Goal: Check status: Check status

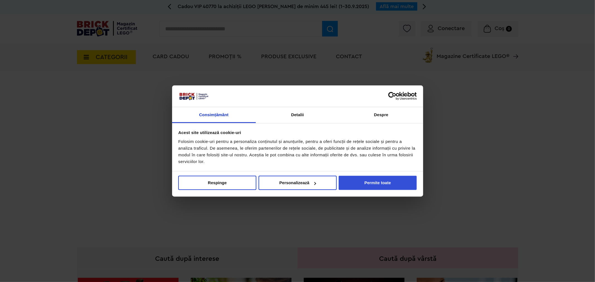
drag, startPoint x: 370, startPoint y: 175, endPoint x: 370, endPoint y: 180, distance: 5.3
click at [370, 177] on div "Nu vindeți sau nu împărtășiți informațiile mele personale Respinge Permite sele…" at bounding box center [297, 184] width 251 height 25
click at [370, 180] on button "Permite toate" at bounding box center [378, 183] width 78 height 14
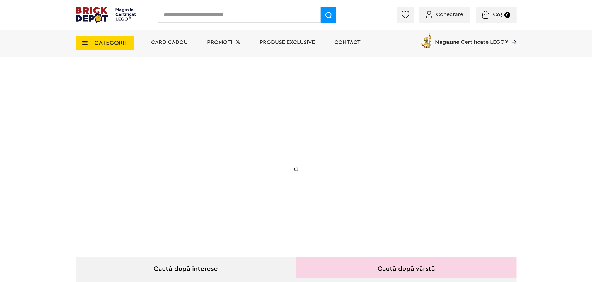
scroll to position [186, 0]
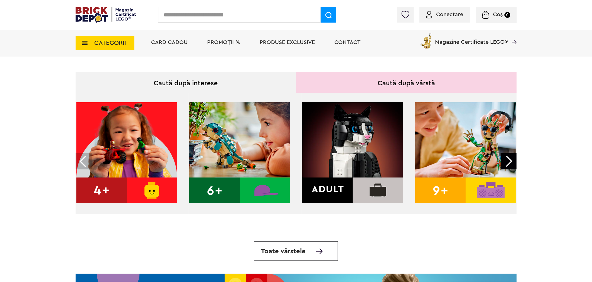
click at [288, 41] on span "Produse exclusive" at bounding box center [287, 43] width 55 height 6
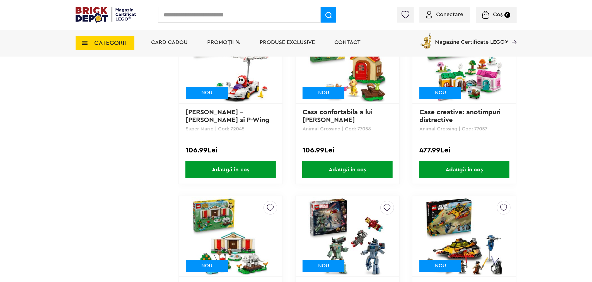
scroll to position [961, 0]
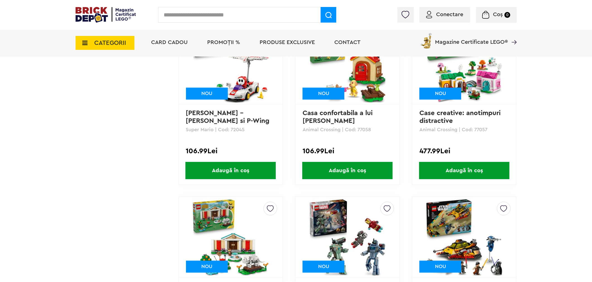
click at [220, 43] on span "PROMOȚII %" at bounding box center [224, 43] width 33 height 6
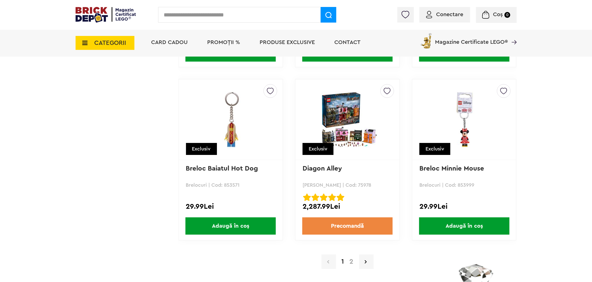
scroll to position [5237, 0]
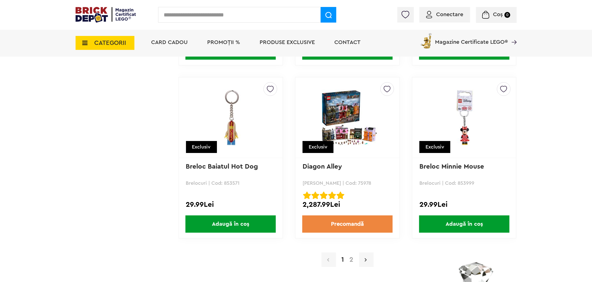
click at [362, 253] on link at bounding box center [366, 260] width 15 height 15
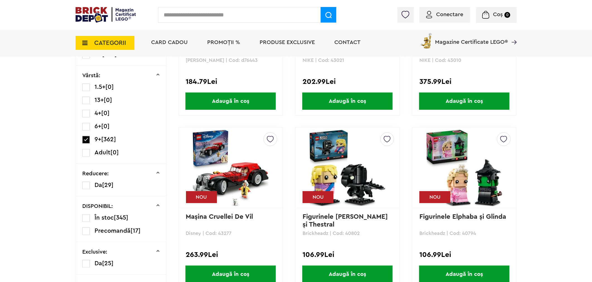
scroll to position [186, 0]
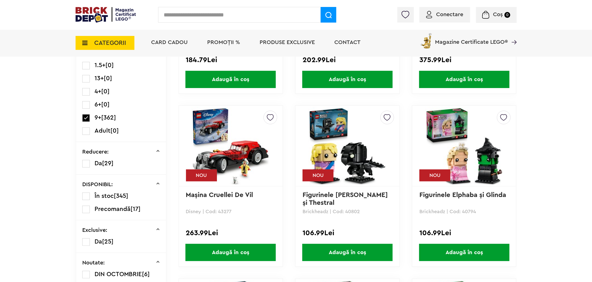
drag, startPoint x: 339, startPoint y: 136, endPoint x: 336, endPoint y: 135, distance: 2.9
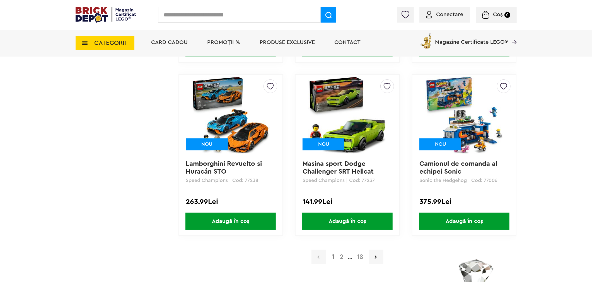
scroll to position [1084, 0]
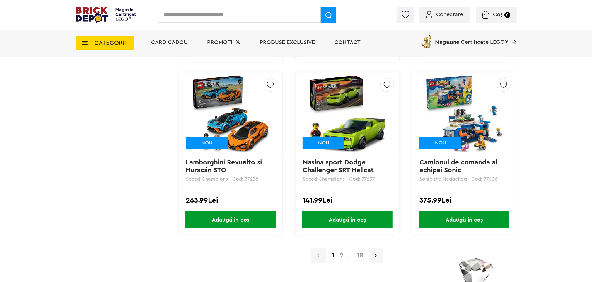
click at [339, 252] on a=9%2B&order=1&page=2"] "2" at bounding box center [341, 255] width 9 height 7
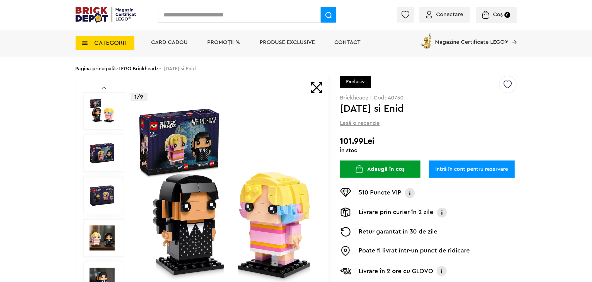
scroll to position [62, 0]
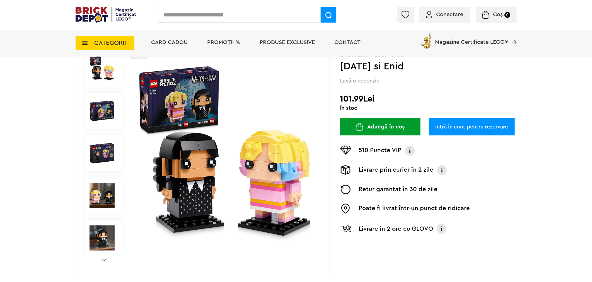
click at [107, 109] on img at bounding box center [102, 110] width 25 height 25
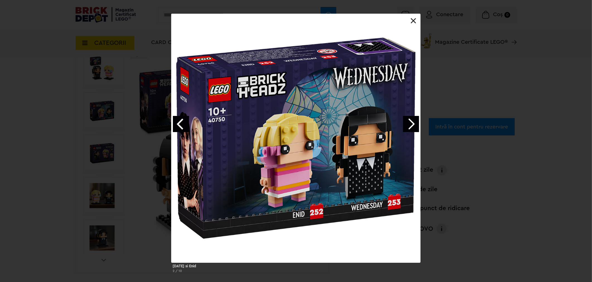
click at [415, 125] on link "Next image" at bounding box center [411, 124] width 16 height 16
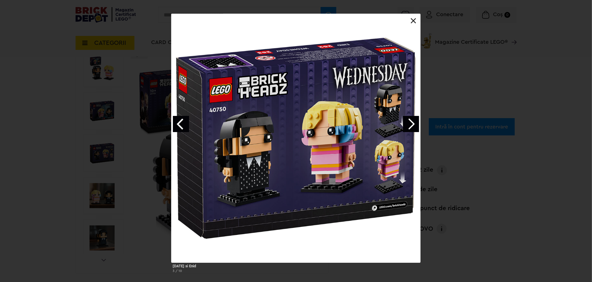
click at [415, 125] on link "Next image" at bounding box center [411, 124] width 16 height 16
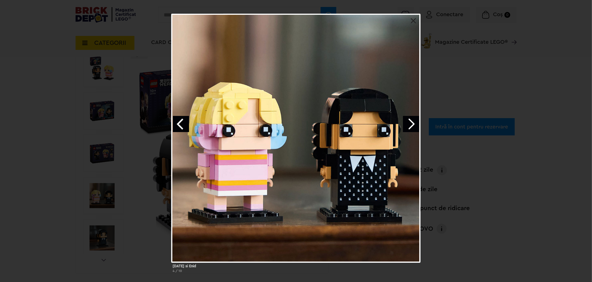
click at [415, 125] on link "Next image" at bounding box center [411, 124] width 16 height 16
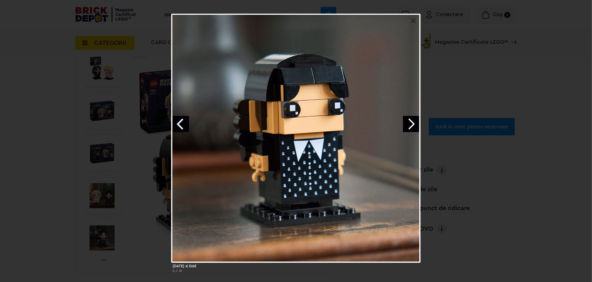
click at [415, 125] on link "Next image" at bounding box center [411, 124] width 16 height 16
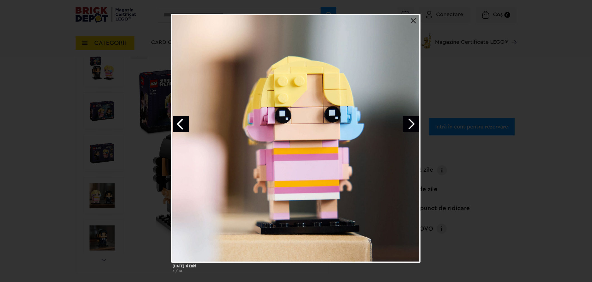
click at [571, 96] on div "Wednesday si Enid 6 / 10" at bounding box center [296, 145] width 592 height 263
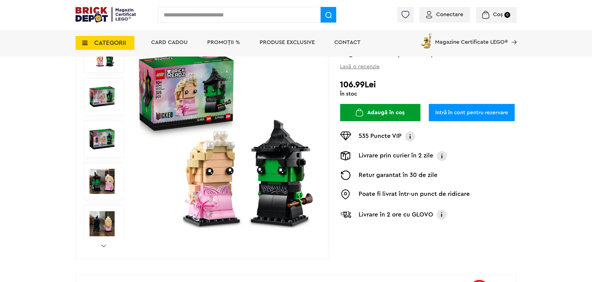
scroll to position [62, 0]
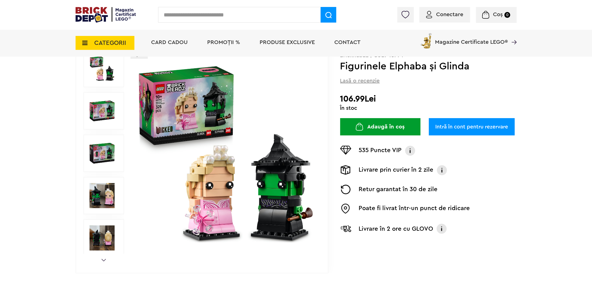
click at [95, 101] on img at bounding box center [102, 110] width 25 height 25
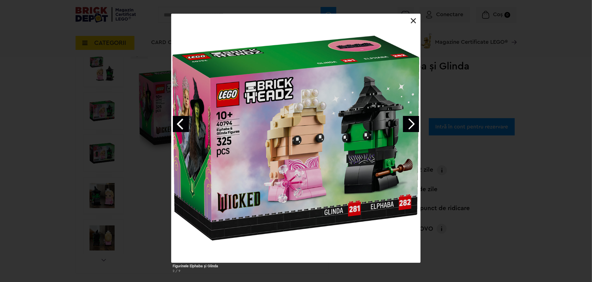
click at [404, 126] on link "Next image" at bounding box center [411, 124] width 16 height 16
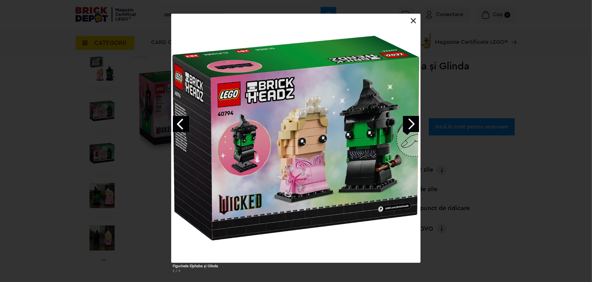
click at [404, 126] on link "Next image" at bounding box center [411, 124] width 16 height 16
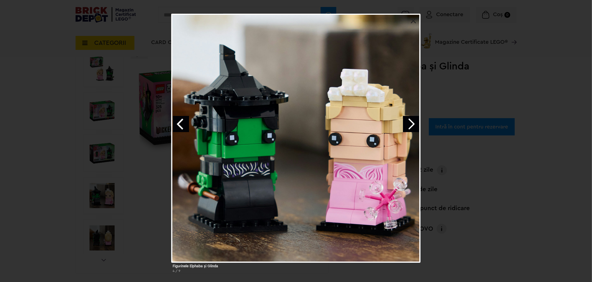
click at [0, 121] on div "Figurinele Elphaba şi Glinda 4 / 9" at bounding box center [296, 145] width 592 height 263
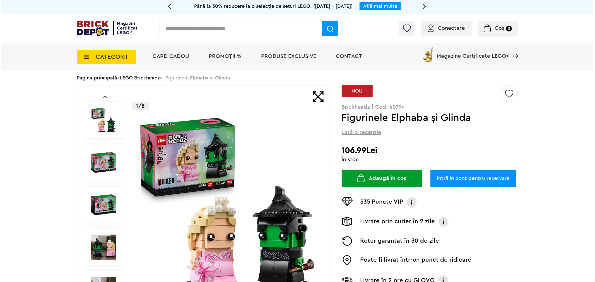
scroll to position [0, 0]
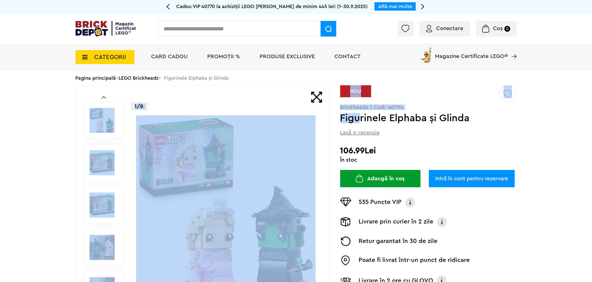
drag, startPoint x: 338, startPoint y: 119, endPoint x: 361, endPoint y: 119, distance: 23.2
click at [361, 119] on div "Prev Next 1/8 Creează o listă nouă NOU Brickheadz | Cod: 40794 Figurinele Elpha…" at bounding box center [296, 205] width 441 height 240
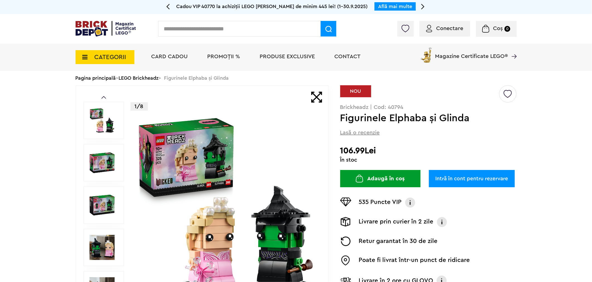
click at [390, 122] on h1 "Figurinele Elphaba şi Glinda" at bounding box center [419, 118] width 158 height 10
drag, startPoint x: 371, startPoint y: 117, endPoint x: 341, endPoint y: 113, distance: 30.7
click at [341, 113] on h1 "Figurinele Elphaba şi Glinda" at bounding box center [419, 118] width 158 height 10
copy h1 "Figurin"
click at [195, 30] on input "text" at bounding box center [239, 29] width 163 height 16
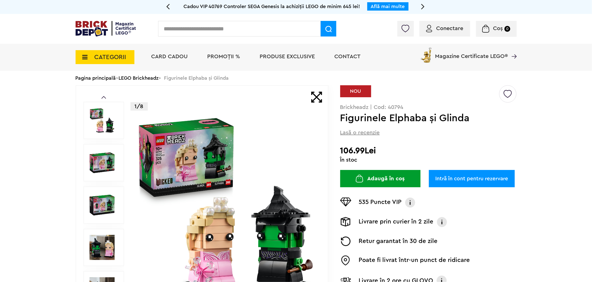
paste input "*******"
type input "*******"
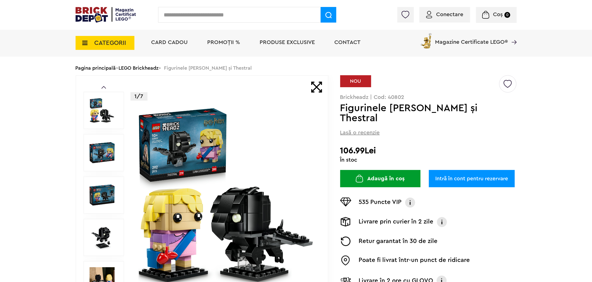
scroll to position [31, 0]
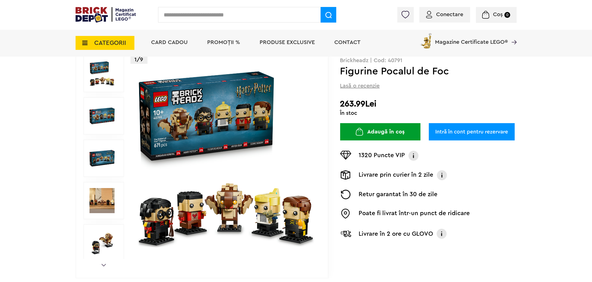
scroll to position [62, 0]
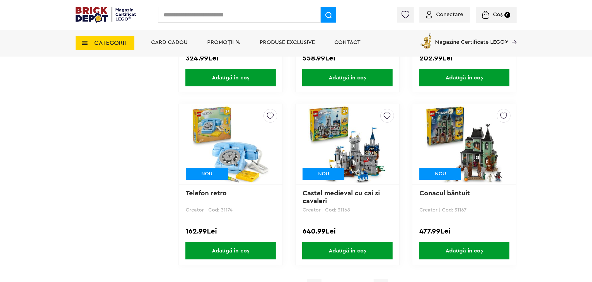
scroll to position [1240, 0]
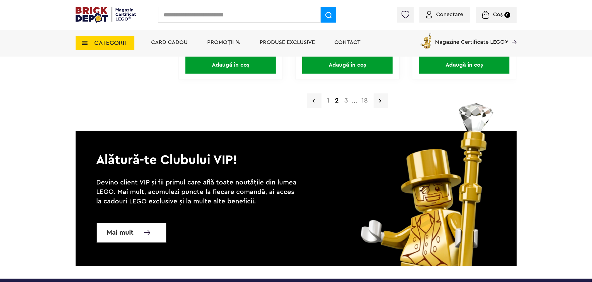
click at [347, 97] on a=9%2B&order=1&page=3"] "3" at bounding box center [346, 100] width 9 height 7
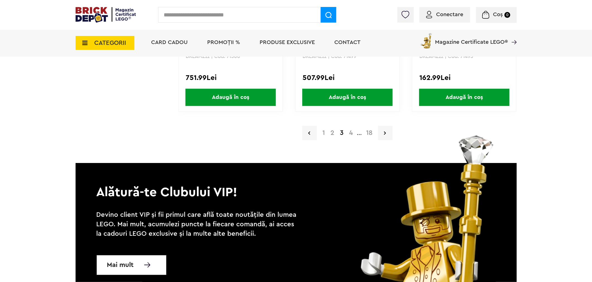
scroll to position [1209, 0]
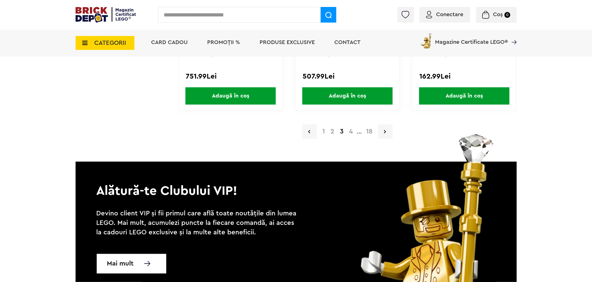
click at [353, 129] on a=9%2B&order=1&page=4"] "4" at bounding box center [350, 131] width 9 height 7
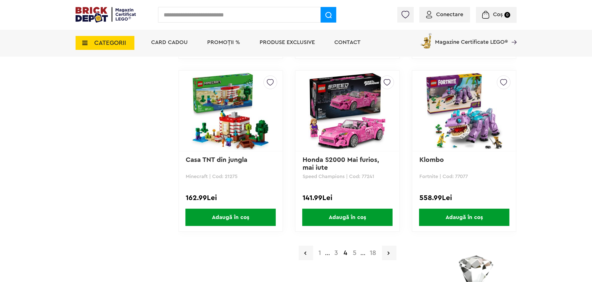
scroll to position [1084, 0]
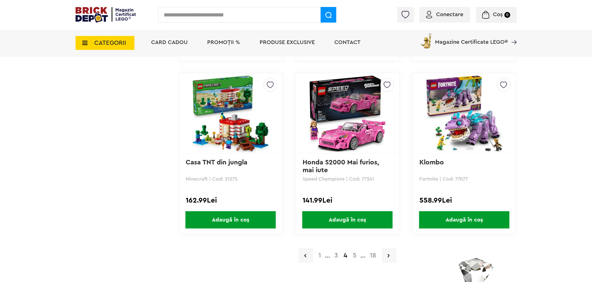
click at [351, 252] on a=9%2B&order=1&page=5"] "5" at bounding box center [354, 255] width 9 height 7
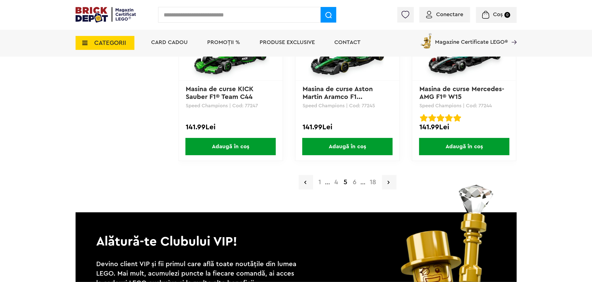
scroll to position [1240, 0]
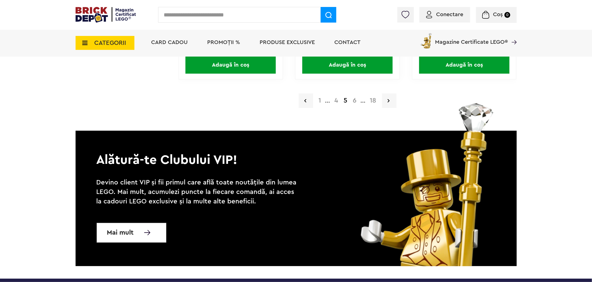
click at [353, 97] on a=9%2B&order=1&page=6"] "6" at bounding box center [354, 100] width 9 height 7
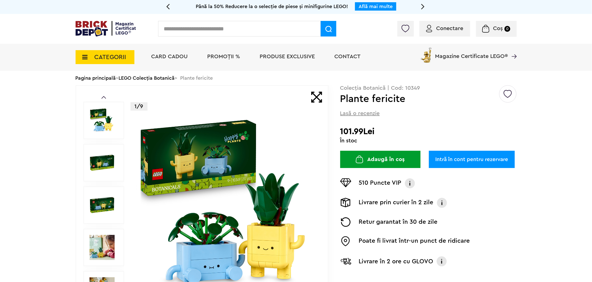
click at [102, 248] on img at bounding box center [102, 247] width 25 height 25
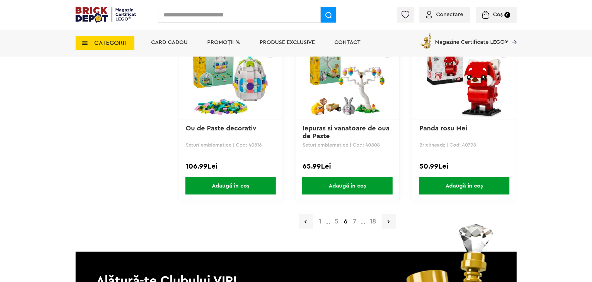
scroll to position [1178, 0]
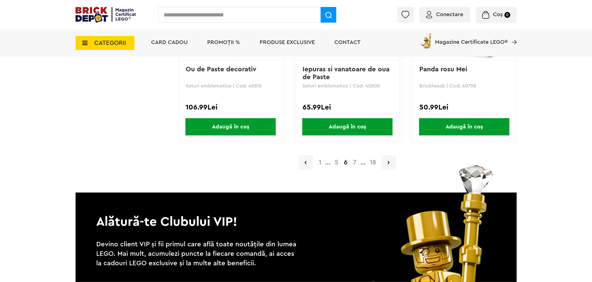
click at [354, 159] on a=9%2B&order=1&page=7"] "7" at bounding box center [354, 162] width 9 height 7
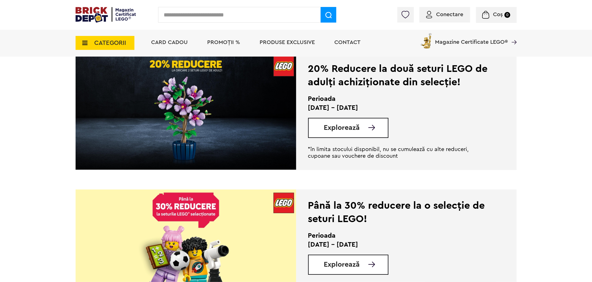
scroll to position [341, 0]
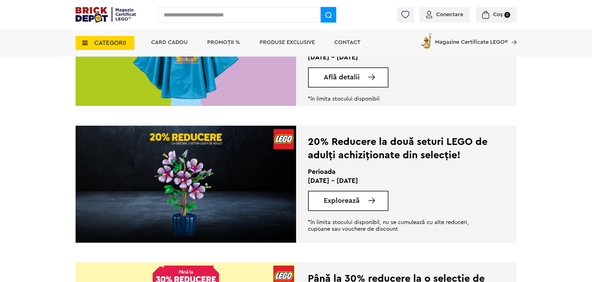
click at [349, 83] on div "Află detalii" at bounding box center [348, 78] width 80 height 20
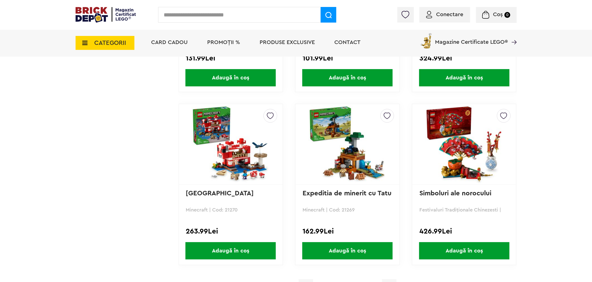
scroll to position [1240, 0]
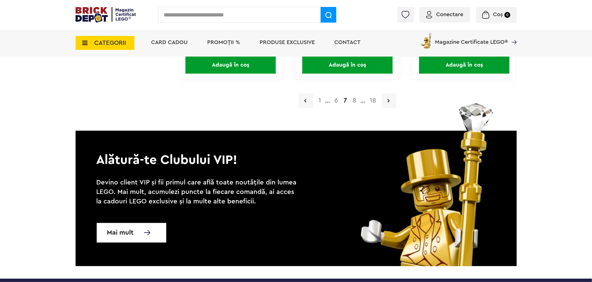
click at [356, 97] on a=9%2B&order=1&page=8"] "8" at bounding box center [354, 100] width 9 height 7
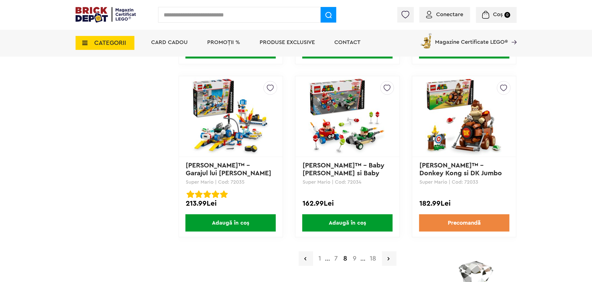
scroll to position [1209, 0]
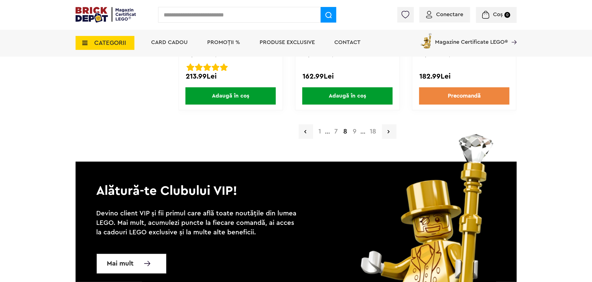
click at [354, 128] on a=9%2B&order=1&page=9"] "9" at bounding box center [354, 131] width 9 height 7
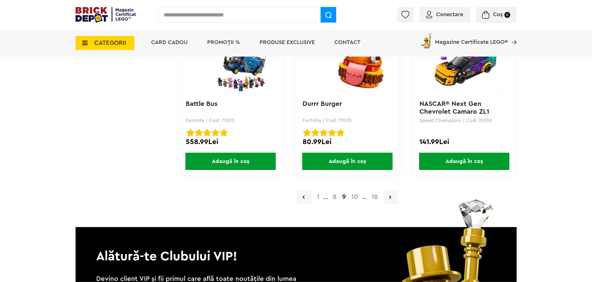
scroll to position [1147, 0]
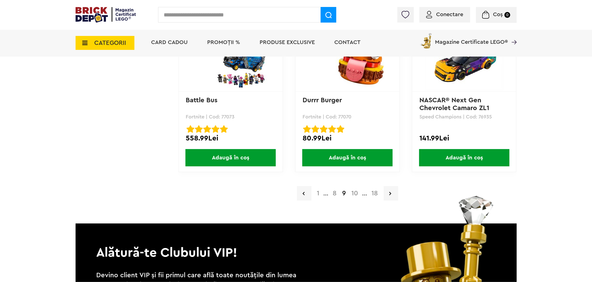
click at [355, 190] on a=9%2B&order=1&page=10"] "10" at bounding box center [355, 193] width 12 height 7
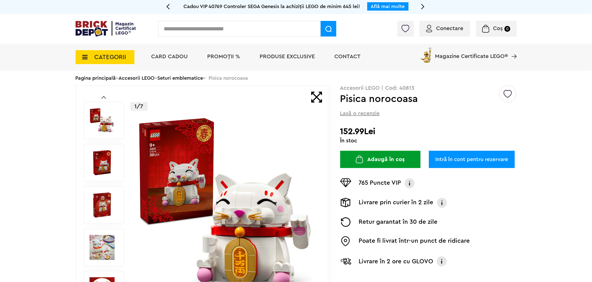
scroll to position [31, 0]
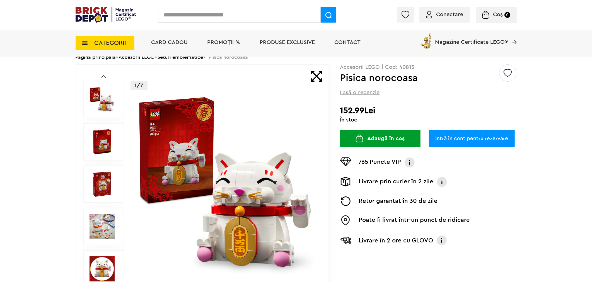
click at [99, 144] on img at bounding box center [102, 141] width 25 height 25
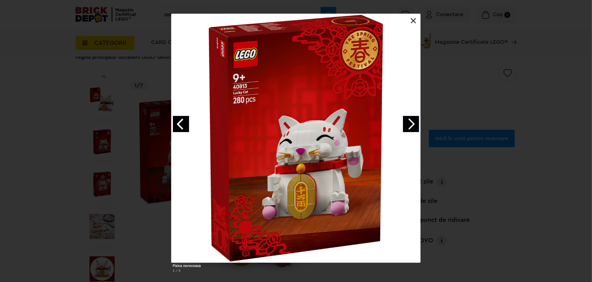
click at [417, 129] on link "Next image" at bounding box center [411, 124] width 16 height 16
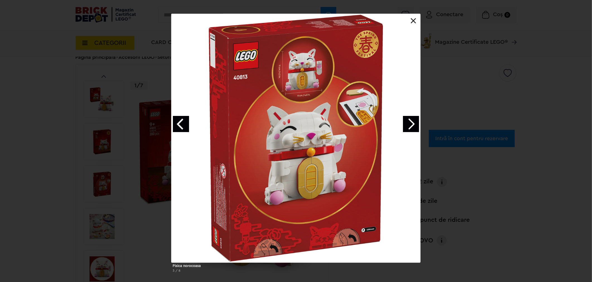
click at [417, 129] on link "Next image" at bounding box center [411, 124] width 16 height 16
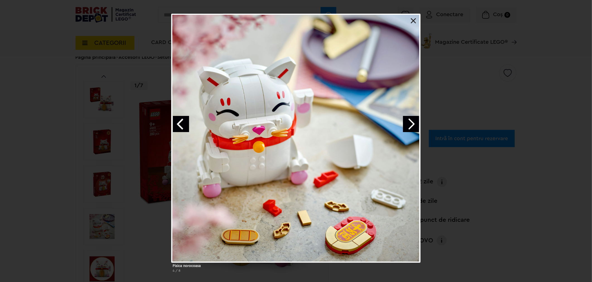
click at [418, 129] on link "Next image" at bounding box center [411, 124] width 16 height 16
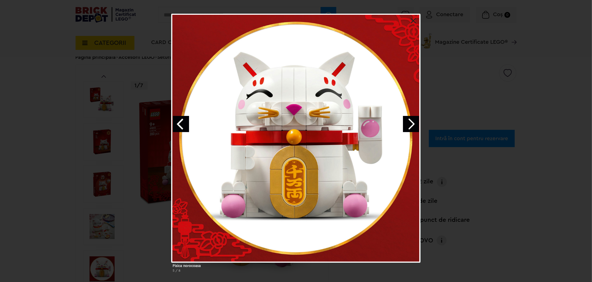
click at [418, 129] on link "Next image" at bounding box center [411, 124] width 16 height 16
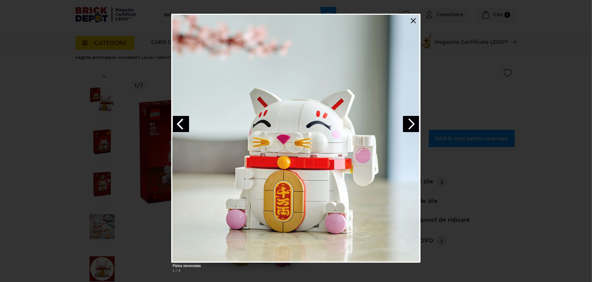
click at [418, 129] on link "Next image" at bounding box center [411, 124] width 16 height 16
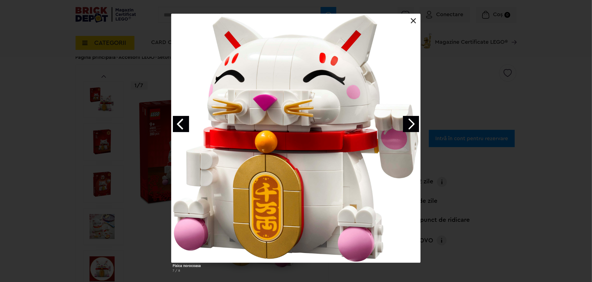
click at [418, 129] on link "Next image" at bounding box center [411, 124] width 16 height 16
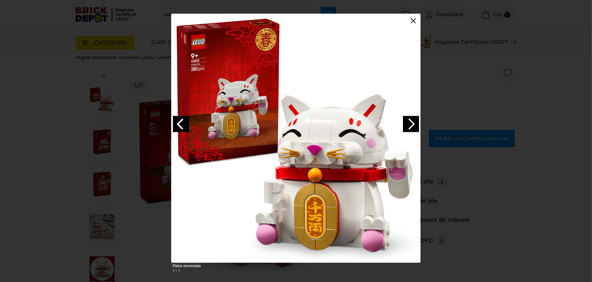
click at [414, 126] on link "Next image" at bounding box center [411, 124] width 16 height 16
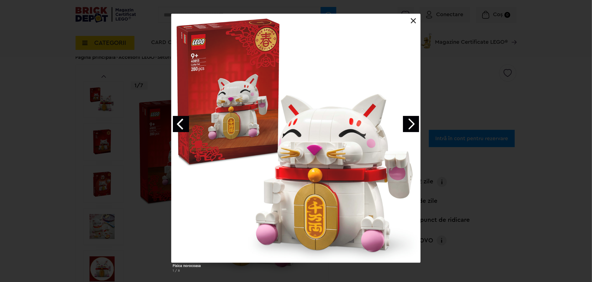
click at [414, 126] on link "Next image" at bounding box center [411, 124] width 16 height 16
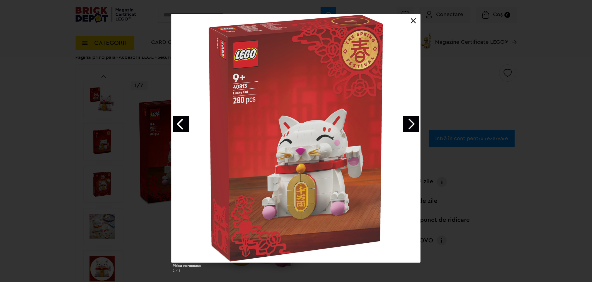
click at [414, 126] on link "Next image" at bounding box center [411, 124] width 16 height 16
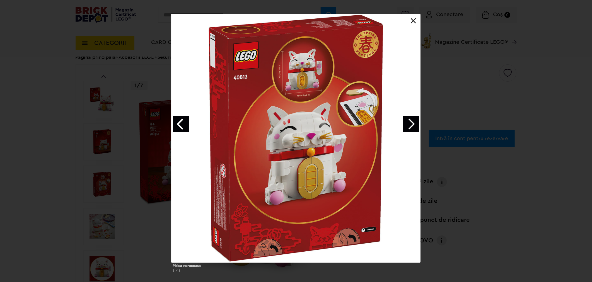
click at [536, 151] on div "Pisica norocoasa 3 / 8" at bounding box center [296, 145] width 592 height 263
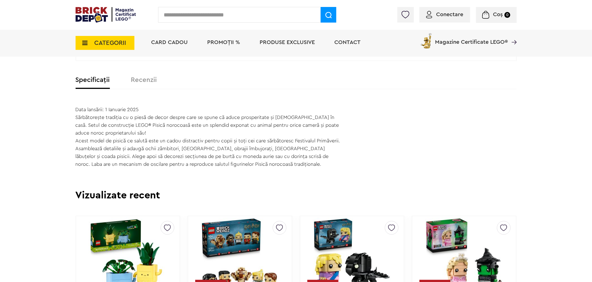
scroll to position [465, 0]
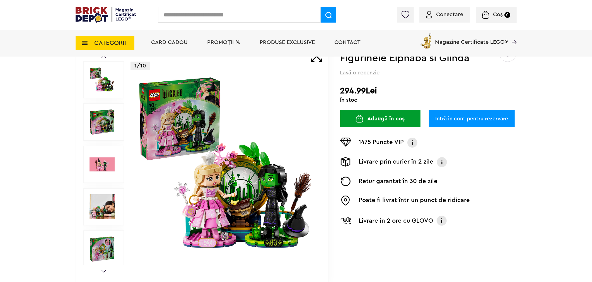
scroll to position [62, 0]
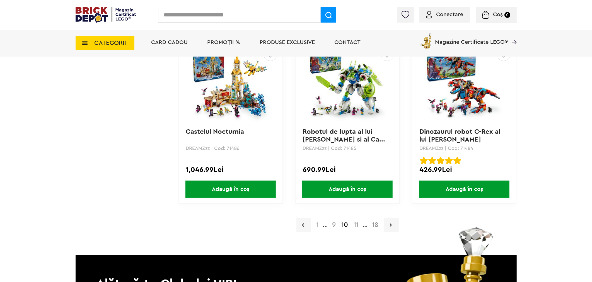
scroll to position [1240, 0]
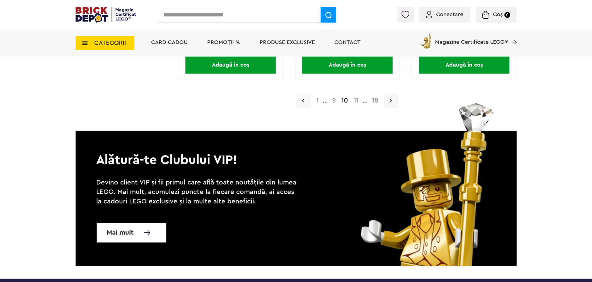
click at [358, 97] on a=9%2B&order=1&page=11"] "11" at bounding box center [356, 100] width 11 height 7
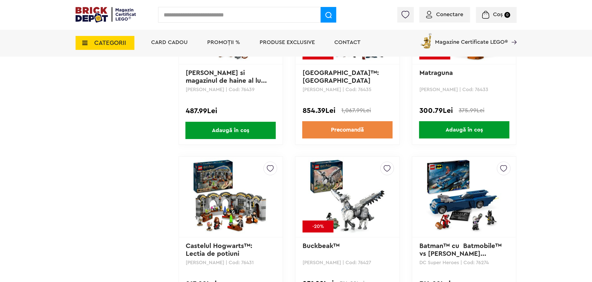
scroll to position [1084, 0]
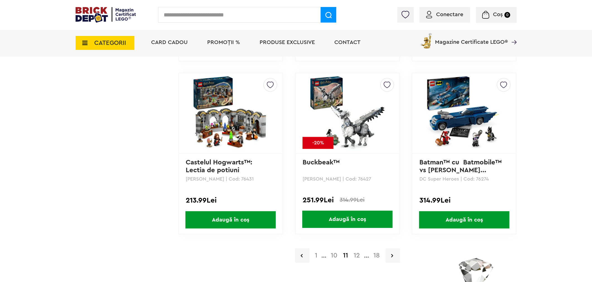
click at [355, 253] on a=9%2B&order=1&page=12"] "12" at bounding box center [357, 255] width 12 height 7
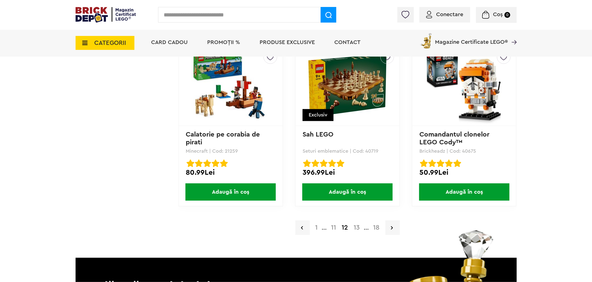
scroll to position [1116, 0]
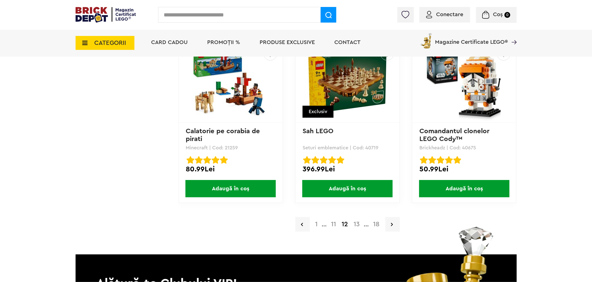
click at [357, 221] on a=9%2B&order=1&page=13"] "13" at bounding box center [357, 224] width 12 height 7
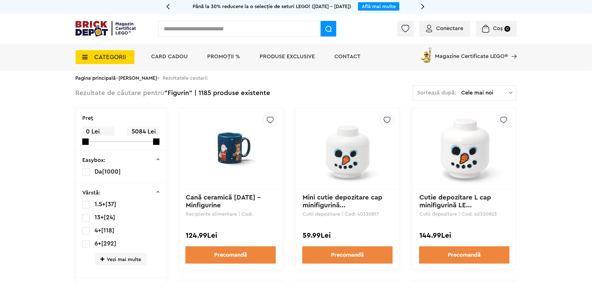
click at [485, 91] on span "Cele mai noi" at bounding box center [485, 93] width 47 height 6
click at [453, 132] on li "Cele mai ieftine" at bounding box center [465, 131] width 100 height 9
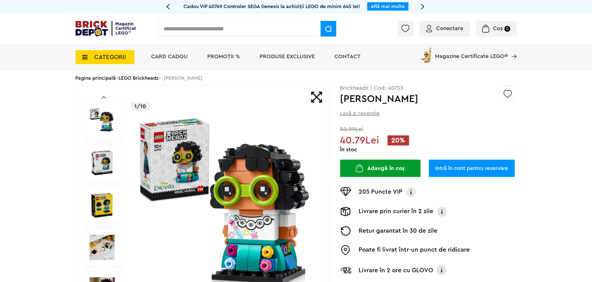
click at [97, 165] on img at bounding box center [102, 162] width 25 height 25
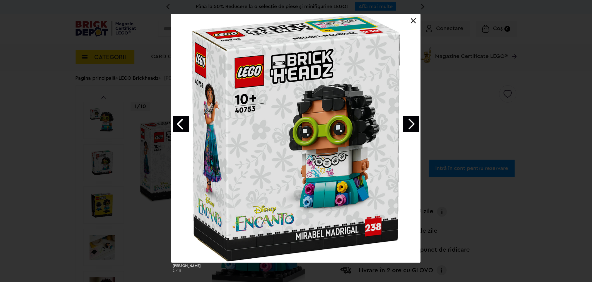
click at [414, 128] on link "Next image" at bounding box center [411, 124] width 16 height 16
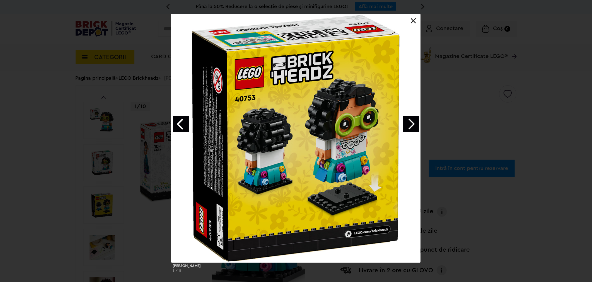
click at [414, 128] on link "Next image" at bounding box center [411, 124] width 16 height 16
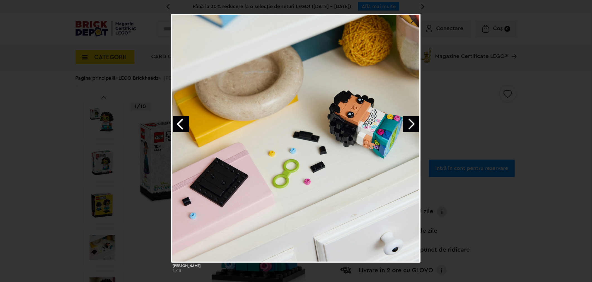
click at [516, 127] on div "Mirabel Madrigal 4 / 11" at bounding box center [296, 145] width 592 height 263
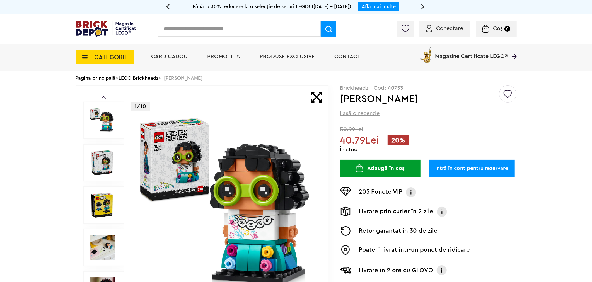
click at [398, 163] on button "Adaugă în coș" at bounding box center [380, 168] width 80 height 17
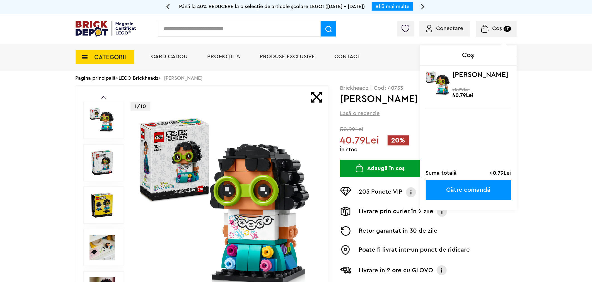
click at [445, 32] on div "Coș Mirabel Madrigal 40.79Lei 50.99Lei Suma totală 40.79Lei Către comandă" at bounding box center [474, 30] width 85 height 6
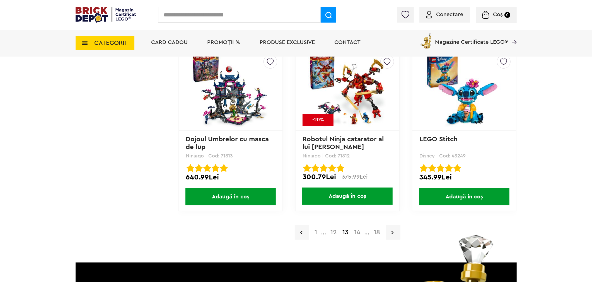
scroll to position [1116, 0]
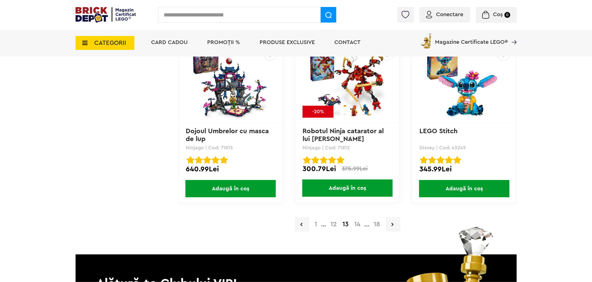
click at [359, 221] on a=9%2B&order=1&page=14"] "14" at bounding box center [358, 224] width 12 height 7
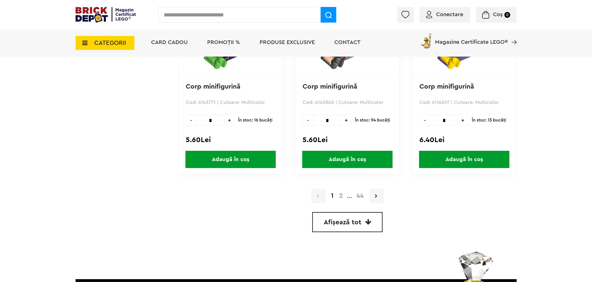
scroll to position [1580, 0]
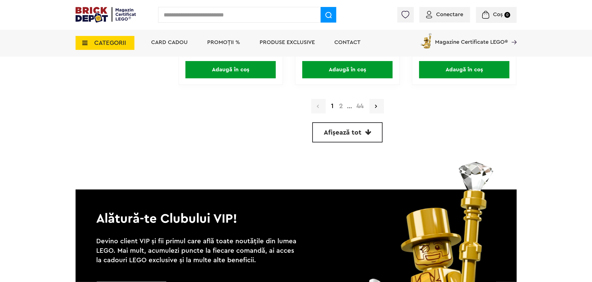
click at [363, 126] on link "Afișează tot" at bounding box center [347, 132] width 70 height 20
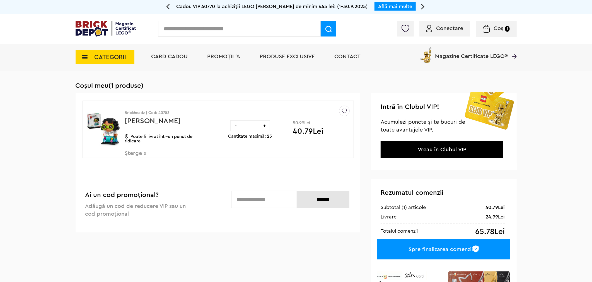
click at [447, 31] on span "Conectare" at bounding box center [450, 29] width 27 height 6
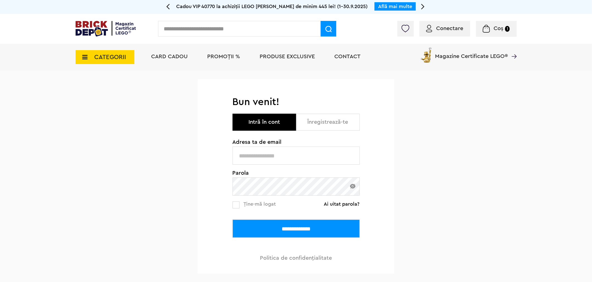
type input "**********"
click at [296, 233] on input "**********" at bounding box center [296, 229] width 127 height 18
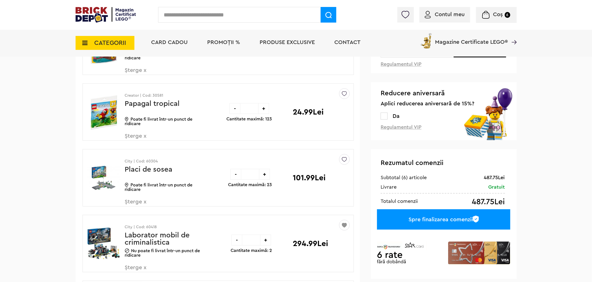
scroll to position [93, 0]
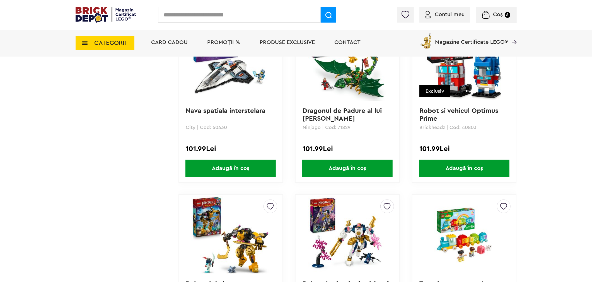
scroll to position [30237, 0]
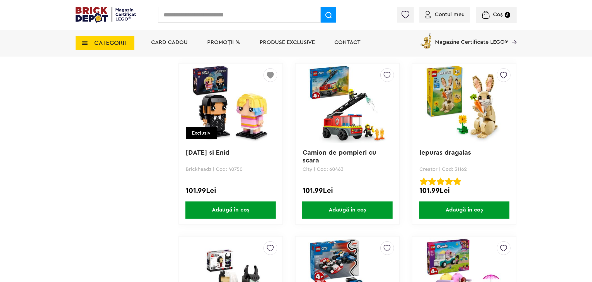
click at [245, 202] on span "Adaugă în coș" at bounding box center [230, 210] width 90 height 17
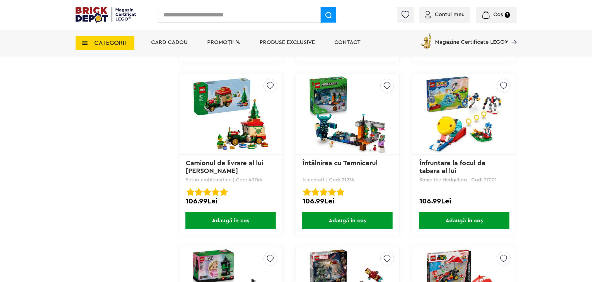
scroll to position [33738, 0]
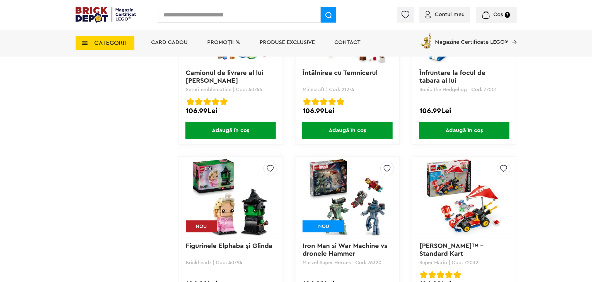
click at [495, 12] on span "Coș" at bounding box center [498, 15] width 10 height 6
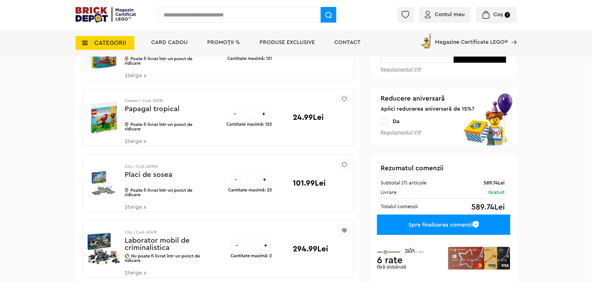
scroll to position [124, 0]
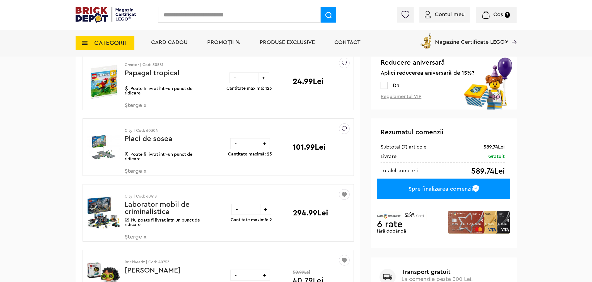
click at [344, 130] on img at bounding box center [344, 128] width 5 height 8
click at [269, 148] on label at bounding box center [267, 147] width 6 height 6
click at [135, 173] on span "Șterge x" at bounding box center [158, 174] width 66 height 12
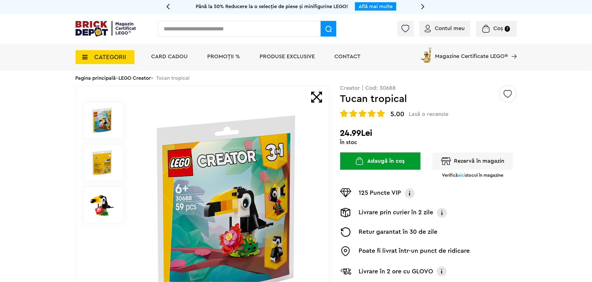
click at [97, 207] on img at bounding box center [102, 205] width 25 height 25
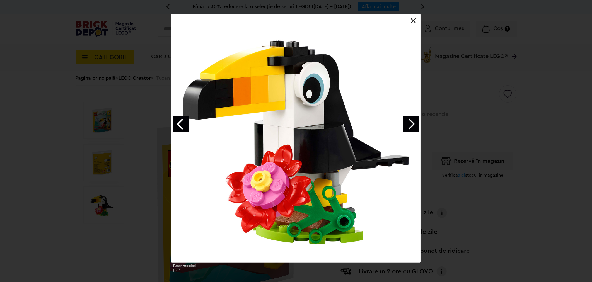
click at [417, 128] on link "Next image" at bounding box center [411, 124] width 16 height 16
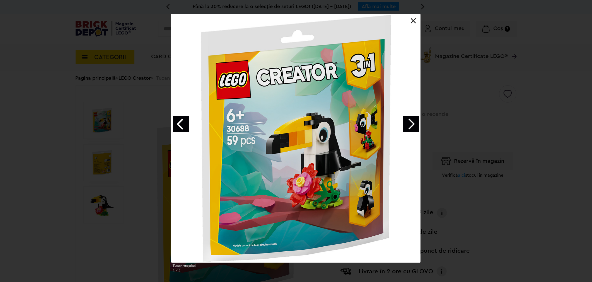
click at [98, 52] on div "Tucan tropical 4 / 4" at bounding box center [296, 145] width 592 height 263
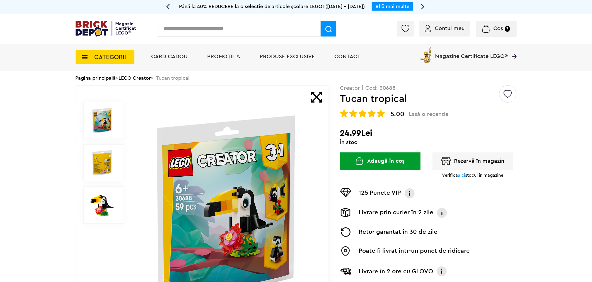
click at [102, 202] on img at bounding box center [102, 205] width 25 height 25
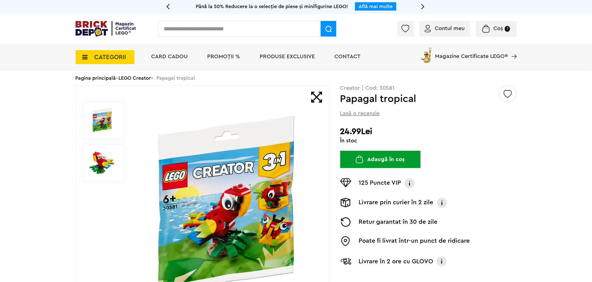
click at [107, 159] on img at bounding box center [102, 162] width 25 height 25
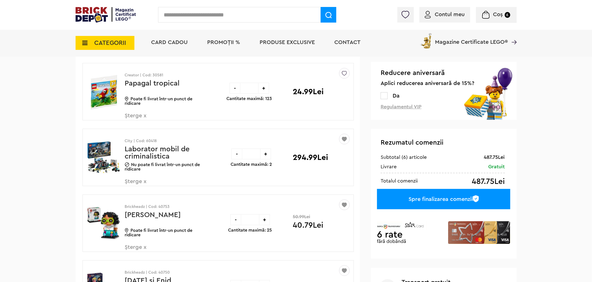
scroll to position [124, 0]
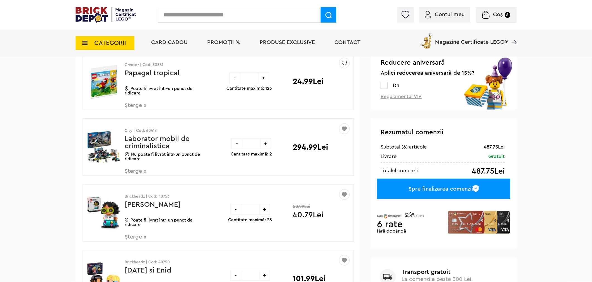
click at [137, 171] on span "Șterge x" at bounding box center [158, 174] width 66 height 12
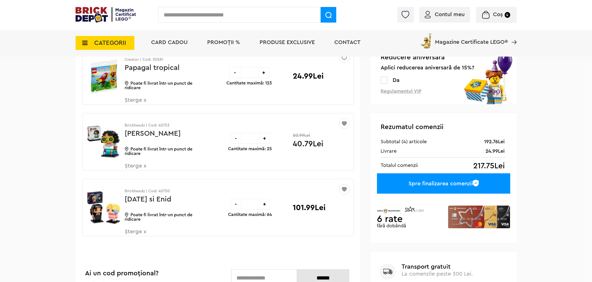
scroll to position [114, 0]
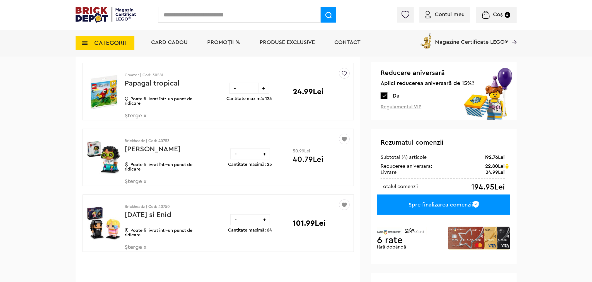
click at [151, 84] on link "Papagal tropical" at bounding box center [152, 83] width 55 height 7
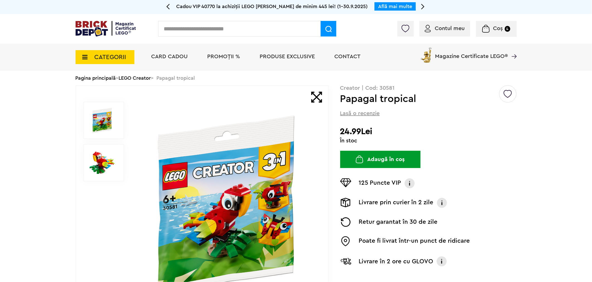
click at [142, 77] on link "LEGO Creator" at bounding box center [135, 78] width 32 height 5
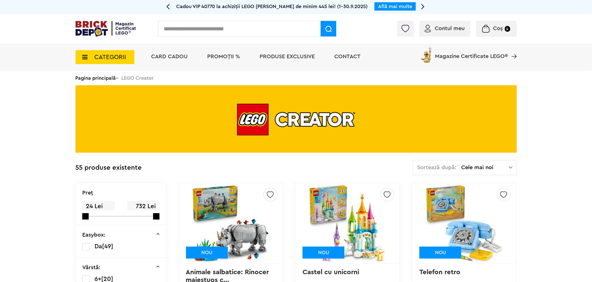
click at [488, 167] on span "Cele mai noi" at bounding box center [485, 168] width 47 height 6
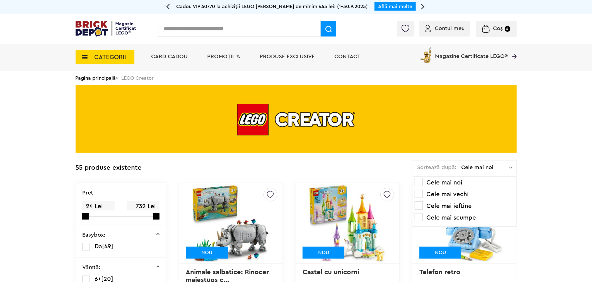
click at [420, 203] on span at bounding box center [419, 206] width 8 height 8
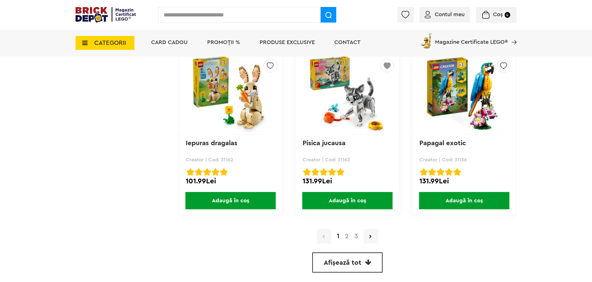
scroll to position [1611, 0]
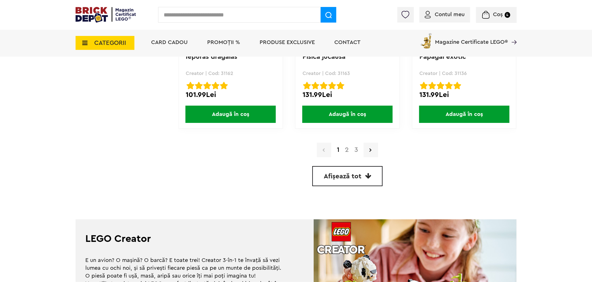
click at [340, 166] on link "Afișează tot" at bounding box center [347, 176] width 70 height 20
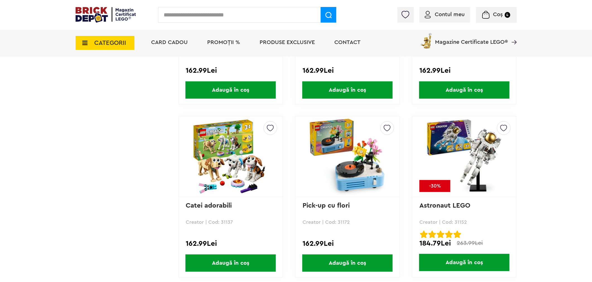
scroll to position [2310, 0]
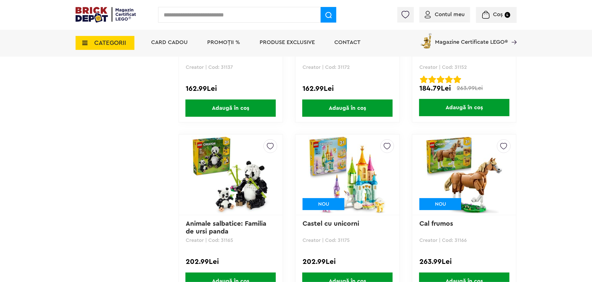
click at [110, 46] on span "CATEGORII" at bounding box center [111, 43] width 32 height 6
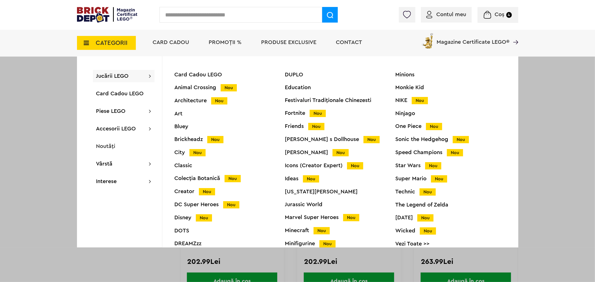
click at [151, 76] on icon at bounding box center [150, 76] width 2 height 6
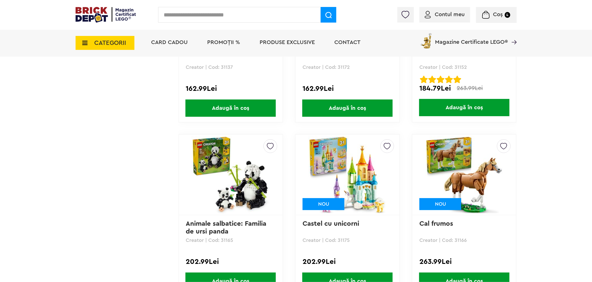
click at [283, 43] on span "Produse exclusive" at bounding box center [287, 43] width 55 height 6
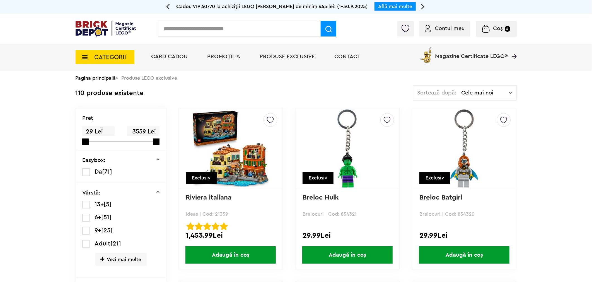
click at [220, 55] on span "PROMOȚII %" at bounding box center [224, 57] width 33 height 6
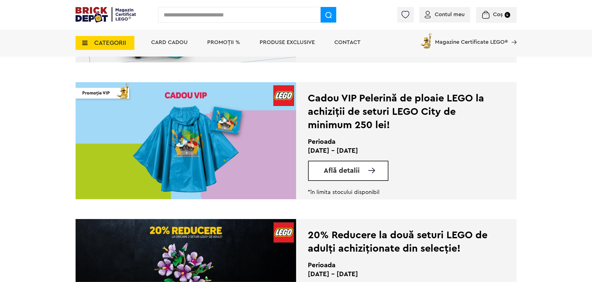
scroll to position [248, 0]
click at [375, 168] on link "Află detalii" at bounding box center [356, 170] width 64 height 7
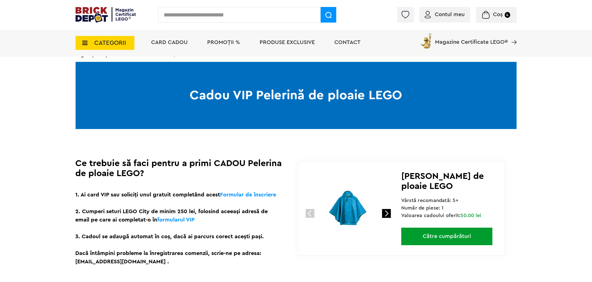
scroll to position [93, 0]
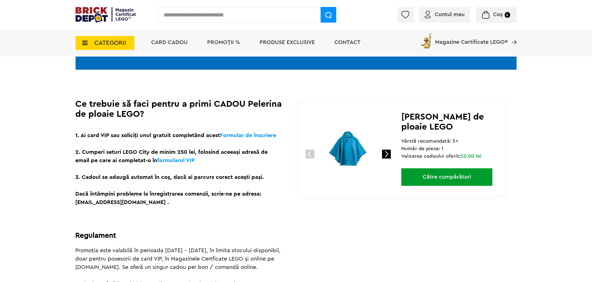
click at [387, 156] on link at bounding box center [386, 154] width 9 height 9
click at [420, 171] on link "Către cumpărături" at bounding box center [446, 177] width 91 height 18
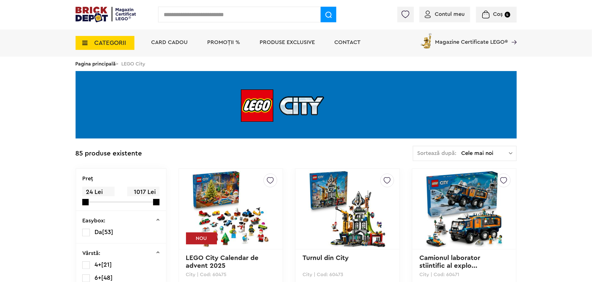
scroll to position [14, 0]
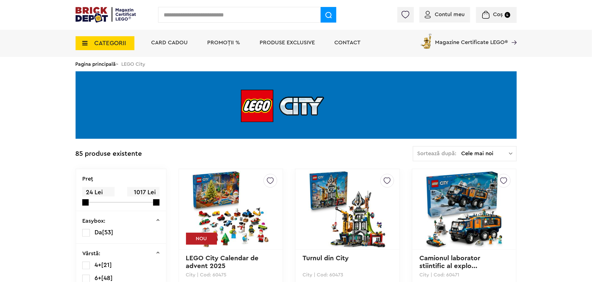
click at [473, 154] on span "Cele mai noi" at bounding box center [485, 154] width 47 height 6
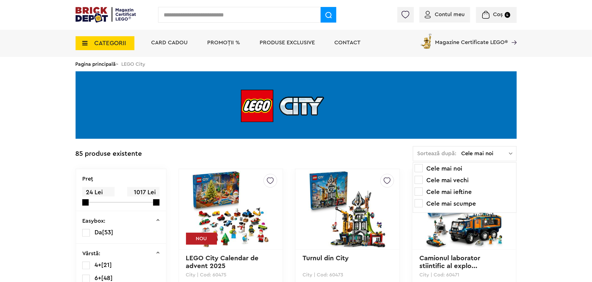
click at [454, 190] on li "Cele mai ieftine" at bounding box center [465, 192] width 100 height 9
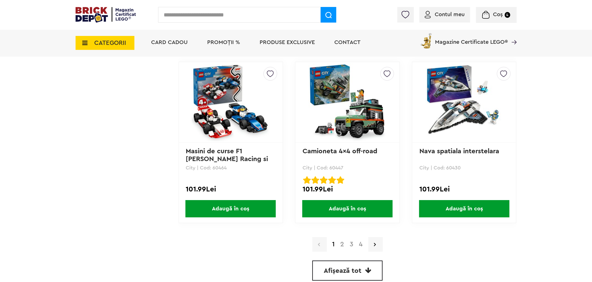
scroll to position [1518, 0]
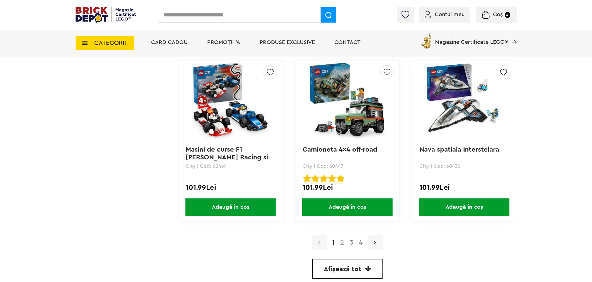
click at [338, 266] on span "Afișează tot" at bounding box center [343, 269] width 38 height 7
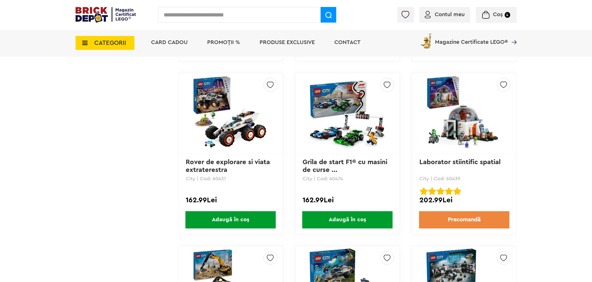
scroll to position [2560, 0]
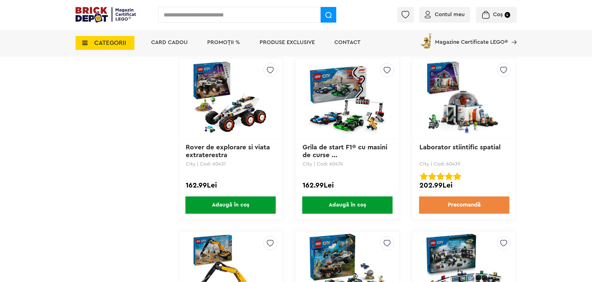
click at [223, 44] on span "PROMOȚII %" at bounding box center [224, 43] width 33 height 6
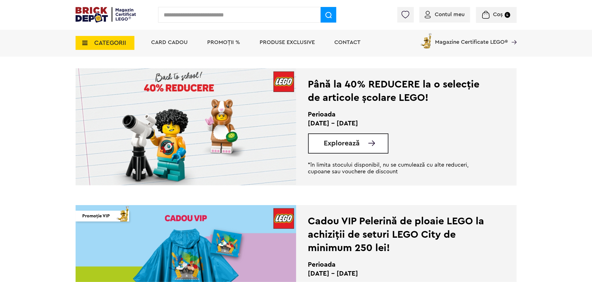
scroll to position [124, 0]
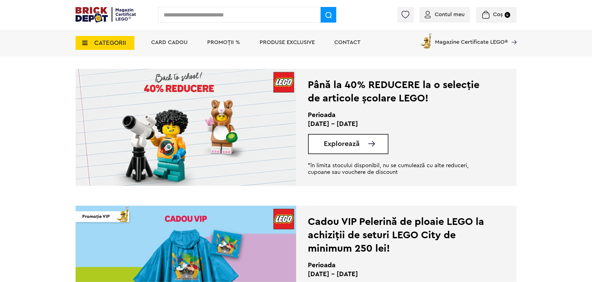
click at [349, 141] on span "Explorează" at bounding box center [342, 144] width 36 height 7
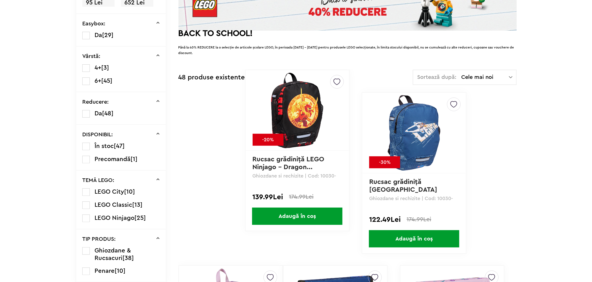
scroll to position [93, 0]
click at [483, 76] on span "Cele mai noi" at bounding box center [485, 77] width 47 height 6
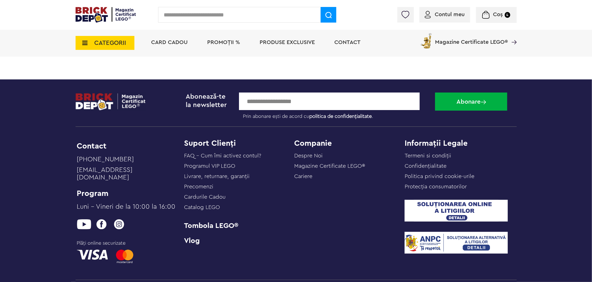
scroll to position [2881, 0]
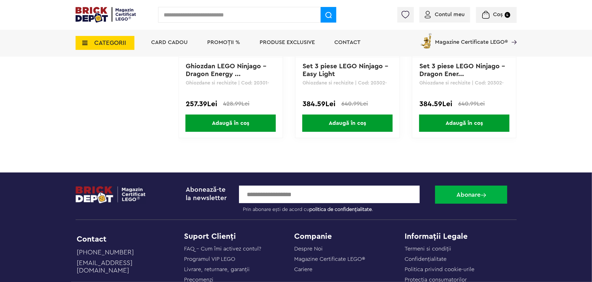
click at [227, 40] on span "PROMOȚII %" at bounding box center [224, 43] width 33 height 6
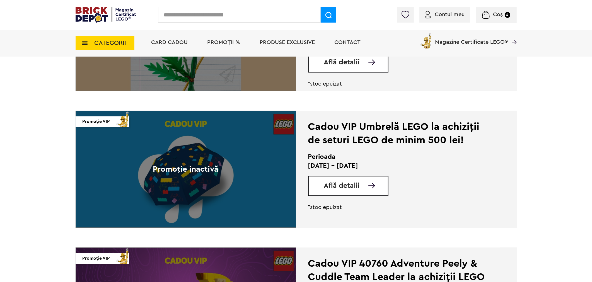
scroll to position [1332, 0]
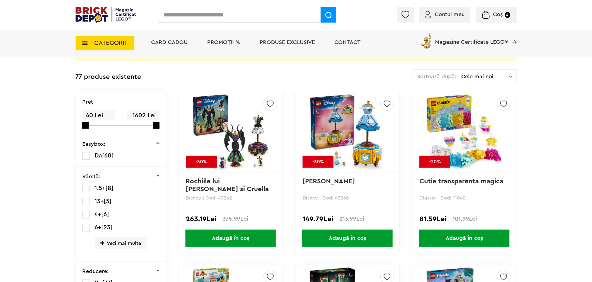
scroll to position [124, 0]
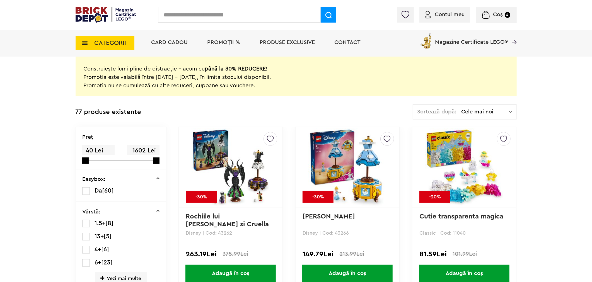
click at [501, 114] on span "Cele mai noi" at bounding box center [485, 112] width 47 height 6
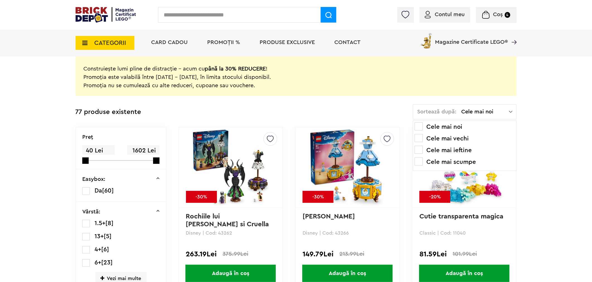
click at [457, 149] on li "Cele mai ieftine" at bounding box center [465, 150] width 100 height 9
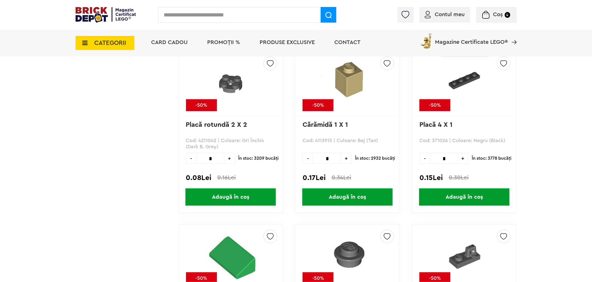
scroll to position [3316, 0]
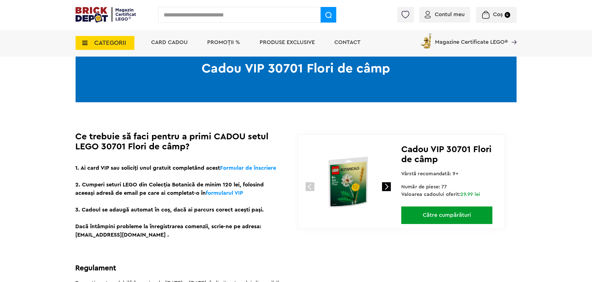
scroll to position [155, 0]
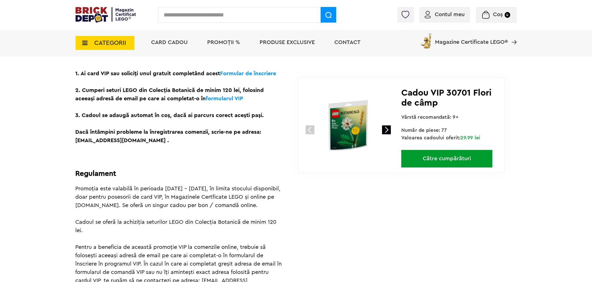
click at [389, 132] on link at bounding box center [386, 130] width 9 height 9
click at [479, 159] on link "Către cumpărături" at bounding box center [446, 159] width 91 height 18
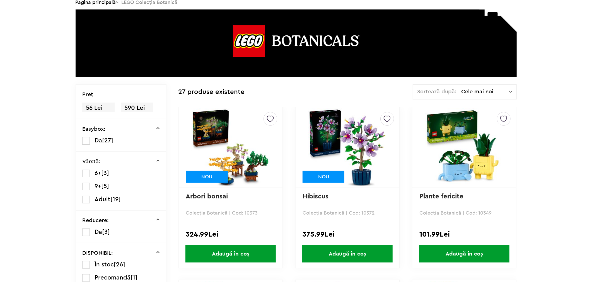
scroll to position [76, 0]
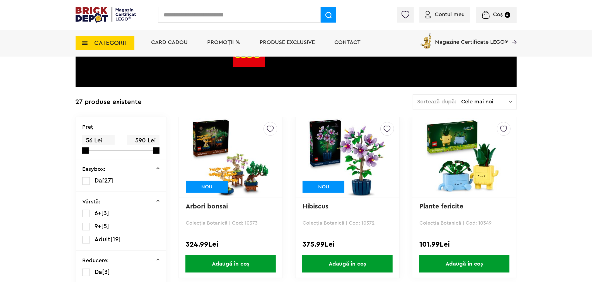
click at [498, 99] on span "Cele mai noi" at bounding box center [485, 102] width 47 height 6
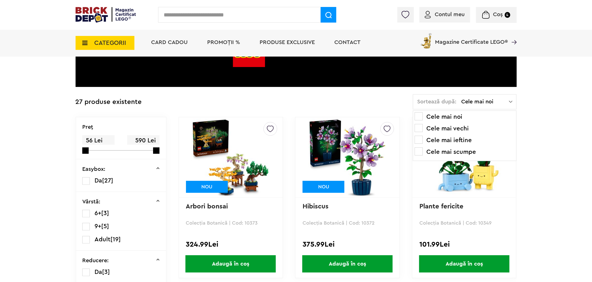
click at [460, 138] on li "Cele mai ieftine" at bounding box center [465, 140] width 100 height 9
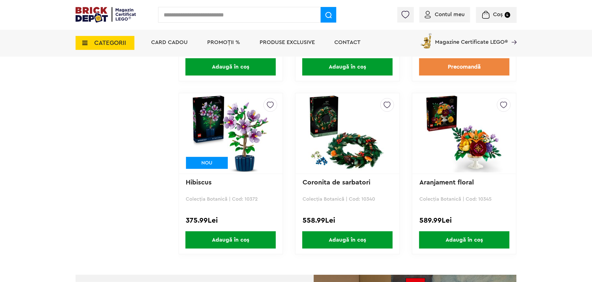
scroll to position [1488, 0]
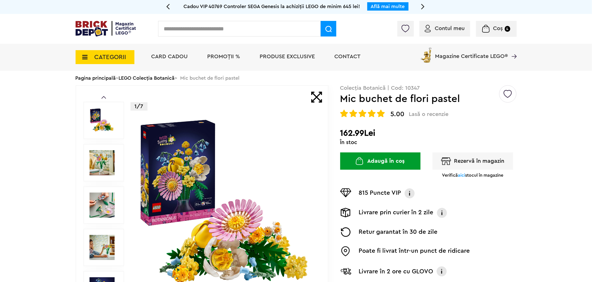
click at [99, 157] on img at bounding box center [102, 162] width 25 height 25
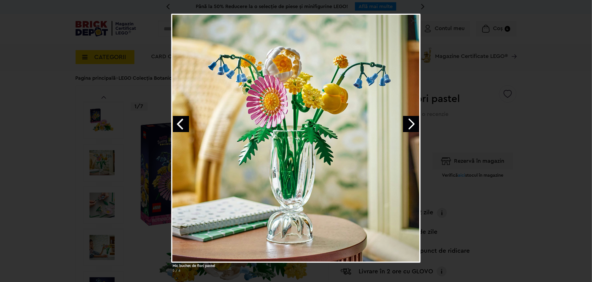
click at [414, 124] on link "Next image" at bounding box center [411, 124] width 16 height 16
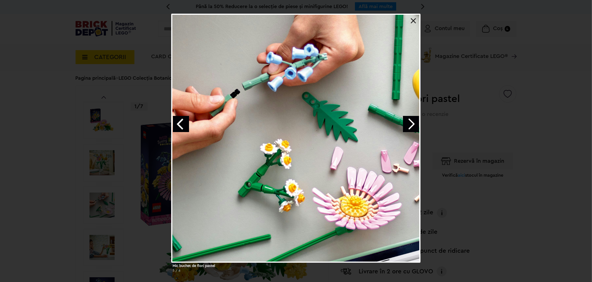
click at [414, 124] on link "Next image" at bounding box center [411, 124] width 16 height 16
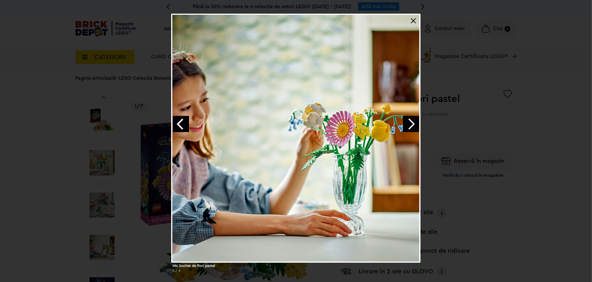
click at [414, 124] on link "Next image" at bounding box center [411, 124] width 16 height 16
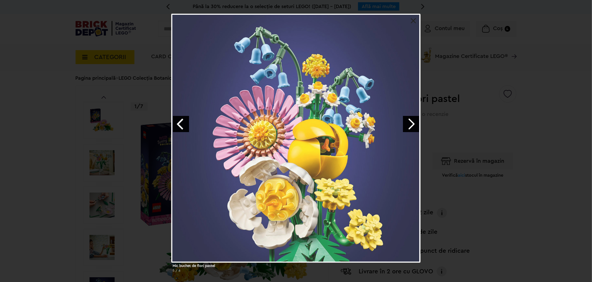
click at [414, 124] on link "Next image" at bounding box center [411, 124] width 16 height 16
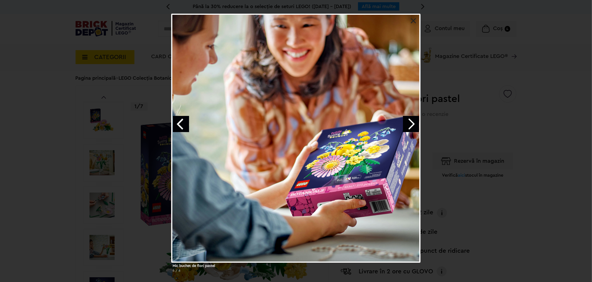
click at [557, 134] on div "Mic buchet de flori pastel 6 / 8" at bounding box center [296, 145] width 592 height 263
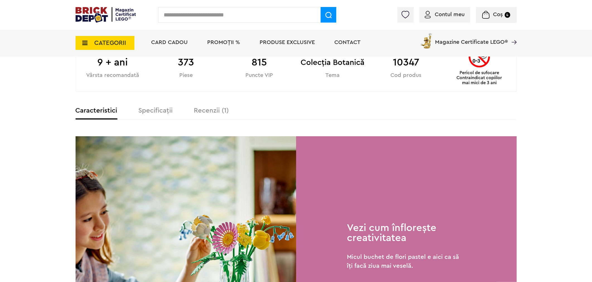
scroll to position [310, 0]
click at [162, 110] on label "Specificații" at bounding box center [156, 111] width 34 height 7
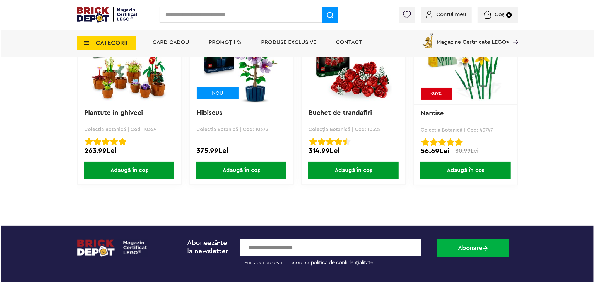
scroll to position [1054, 0]
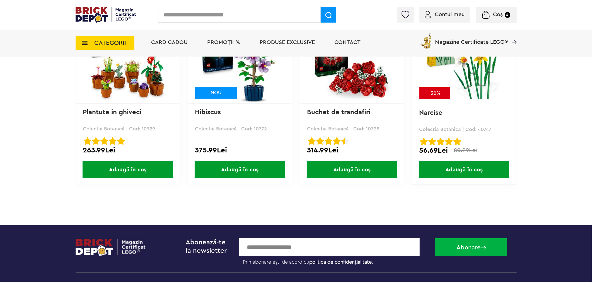
click at [119, 38] on span "CATEGORII" at bounding box center [105, 43] width 59 height 14
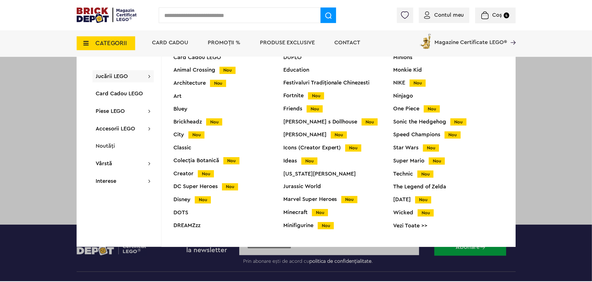
scroll to position [23, 0]
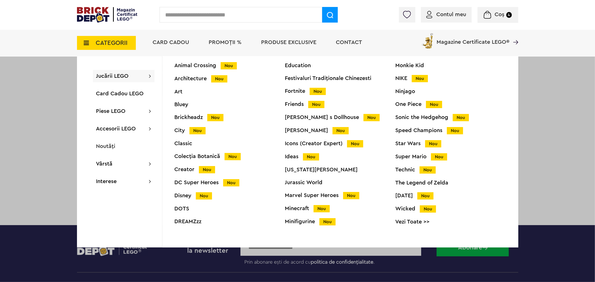
click at [409, 218] on div "Minions Monkie Kid NIKE Nou Ninjago One Piece Nou Sonic the Hedgehog Nou Speed …" at bounding box center [451, 141] width 110 height 182
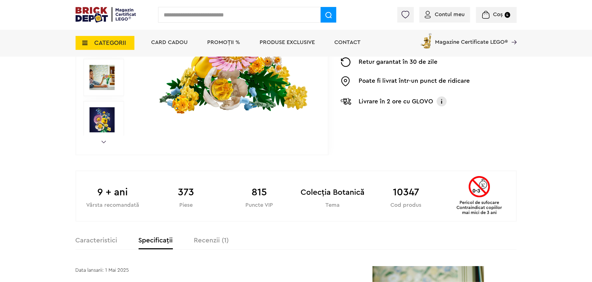
scroll to position [0, 0]
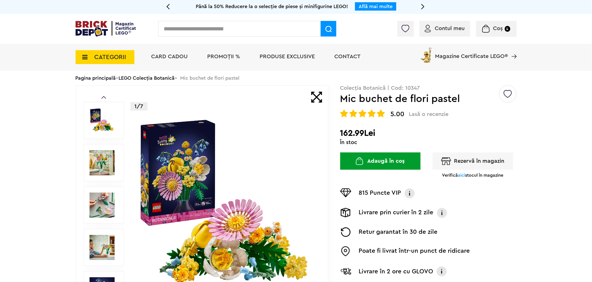
click at [115, 54] on span "CATEGORII" at bounding box center [111, 57] width 32 height 6
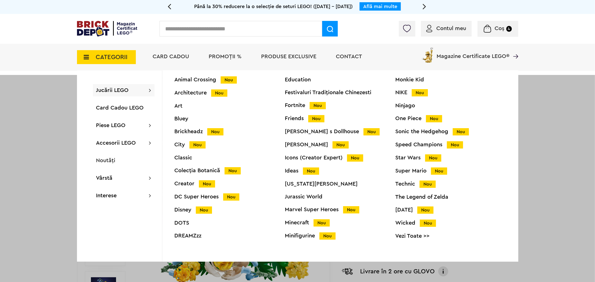
click at [402, 233] on link "Vezi Toate >>" at bounding box center [451, 236] width 110 height 6
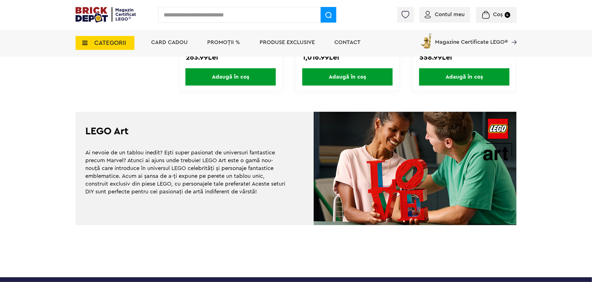
scroll to position [620, 0]
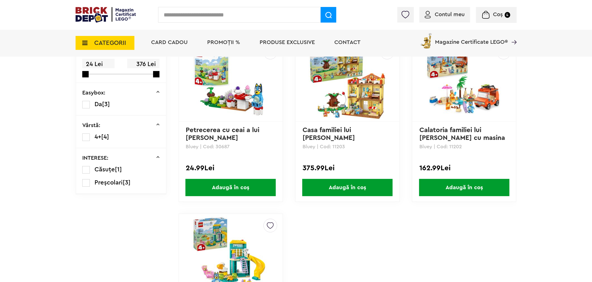
scroll to position [93, 0]
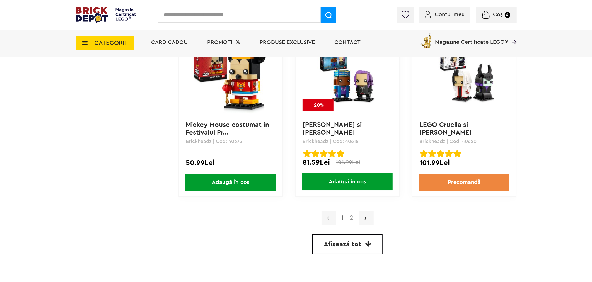
scroll to position [1549, 0]
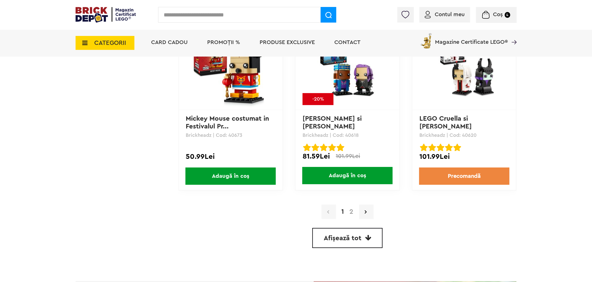
click at [353, 209] on link "2" at bounding box center [351, 212] width 9 height 7
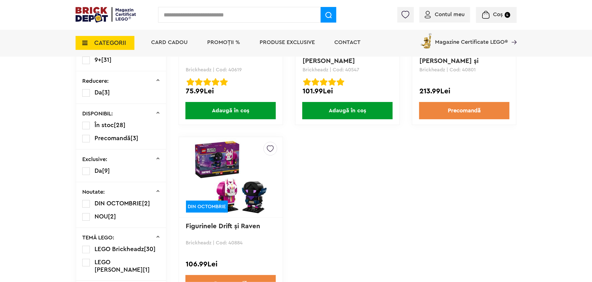
scroll to position [248, 0]
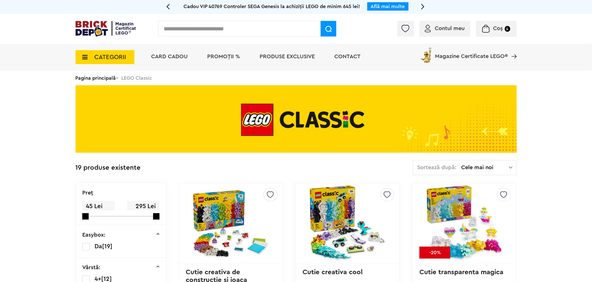
scroll to position [31, 0]
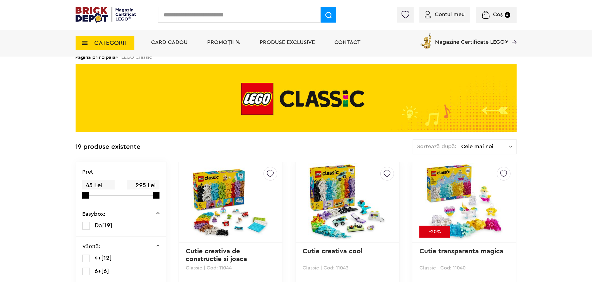
click at [492, 150] on div "Sortează după: Cele mai noi Cele mai noi Cele mai vechi Cele mai ieftine Cele m…" at bounding box center [465, 146] width 104 height 15
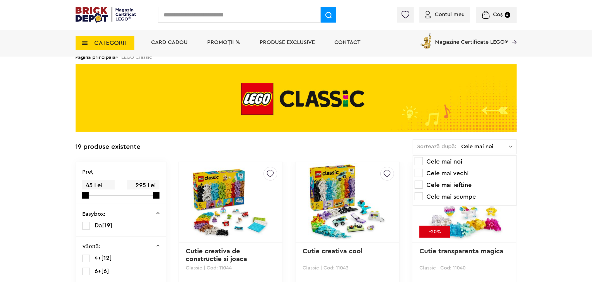
click at [443, 183] on li "Cele mai ieftine" at bounding box center [465, 185] width 100 height 9
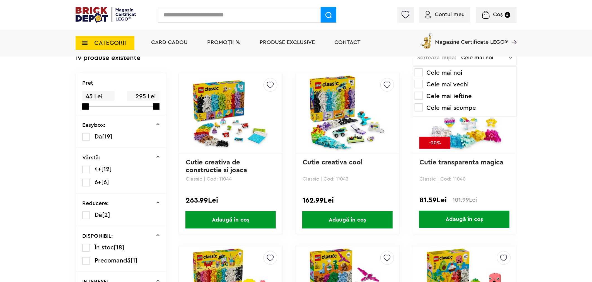
scroll to position [155, 0]
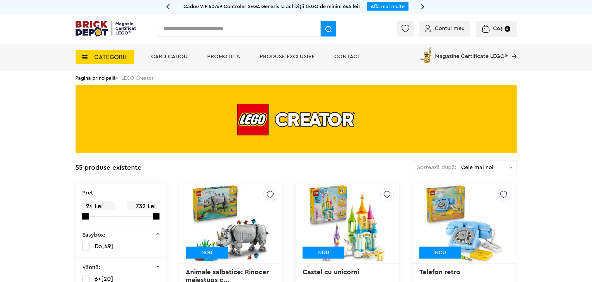
click at [496, 167] on span "Cele mai noi" at bounding box center [485, 168] width 47 height 6
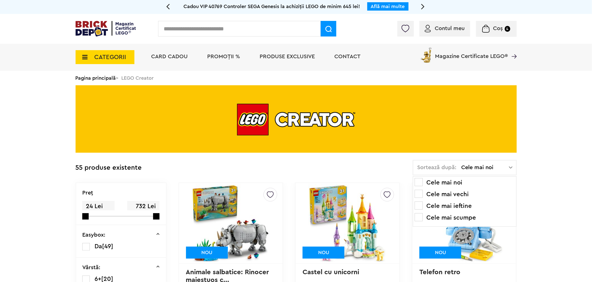
click at [455, 202] on li "Cele mai ieftine" at bounding box center [465, 206] width 100 height 9
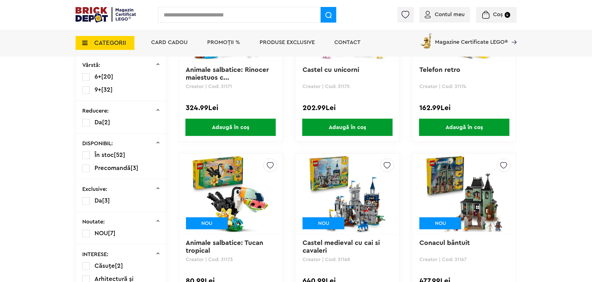
scroll to position [217, 0]
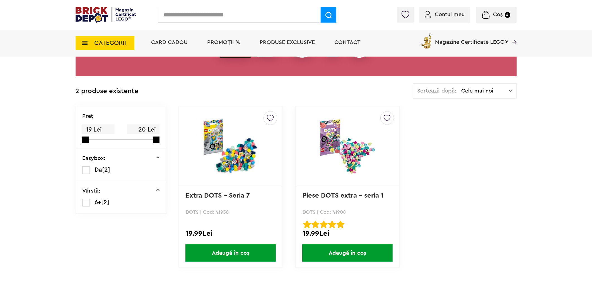
scroll to position [93, 0]
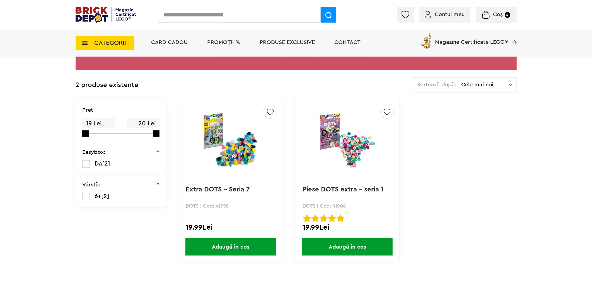
click at [361, 190] on link "Piese DOTS extra - seria 1" at bounding box center [343, 189] width 81 height 7
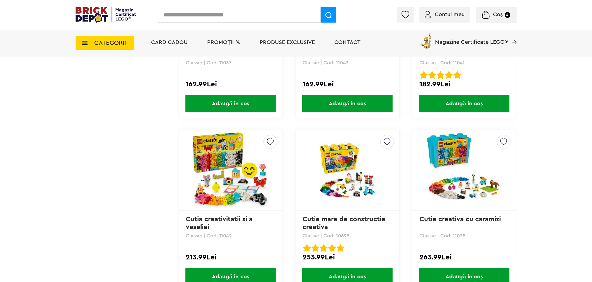
scroll to position [837, 0]
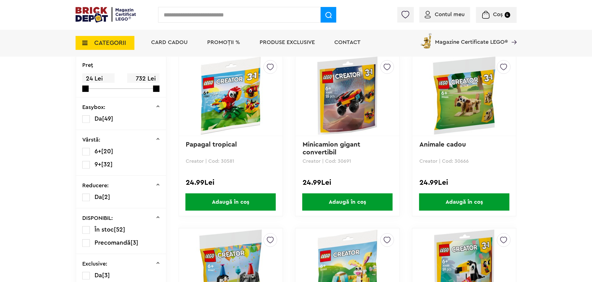
scroll to position [217, 0]
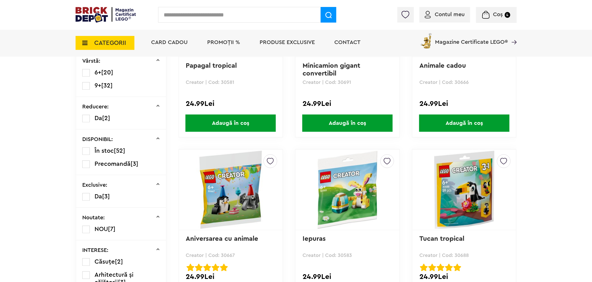
click at [227, 12] on input "text" at bounding box center [239, 15] width 163 height 16
type input "*****"
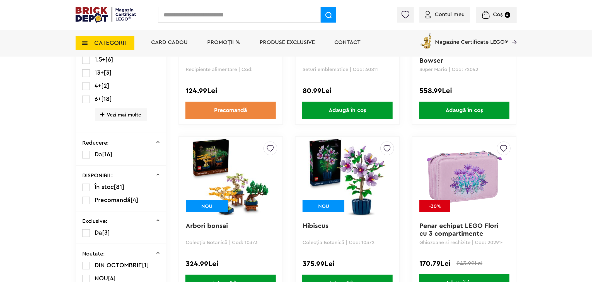
scroll to position [31, 0]
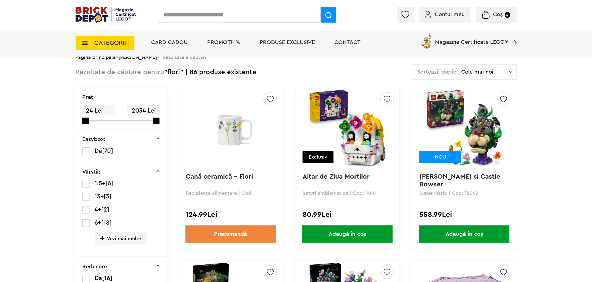
click at [484, 73] on span "Cele mai noi" at bounding box center [485, 72] width 47 height 6
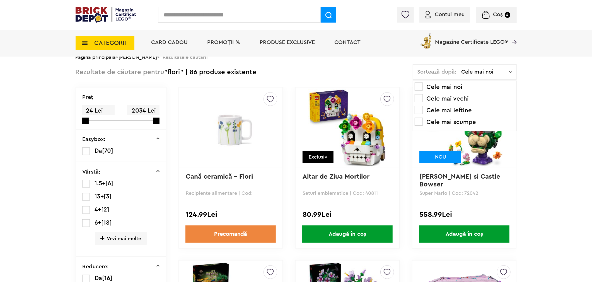
click at [453, 108] on li "Cele mai ieftine" at bounding box center [465, 110] width 100 height 9
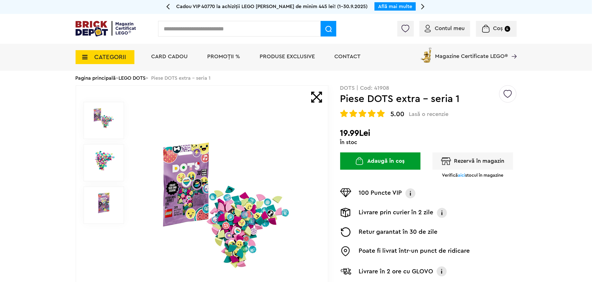
click at [114, 163] on img at bounding box center [104, 160] width 28 height 21
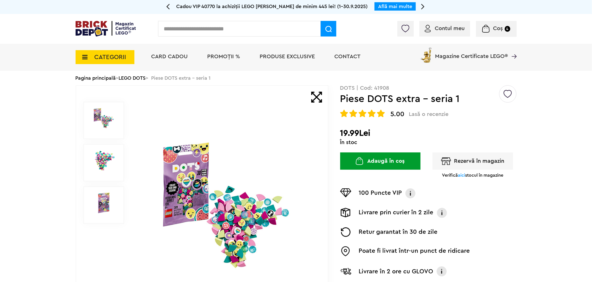
click at [103, 193] on img at bounding box center [104, 203] width 28 height 21
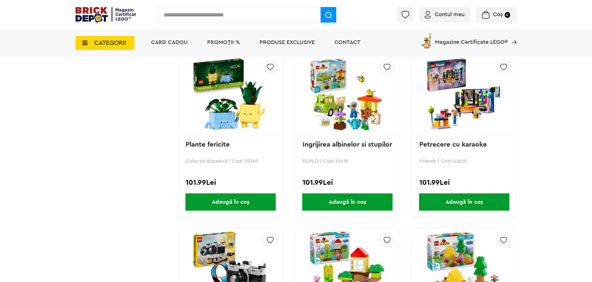
scroll to position [930, 0]
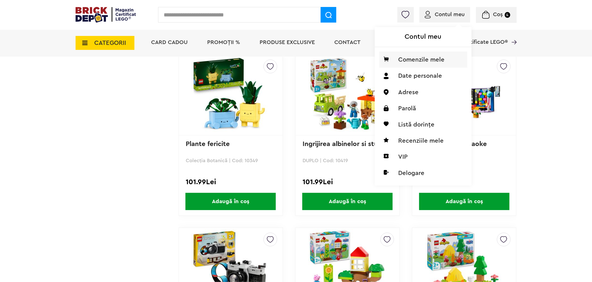
click at [427, 61] on li "Comenzile mele" at bounding box center [423, 60] width 88 height 16
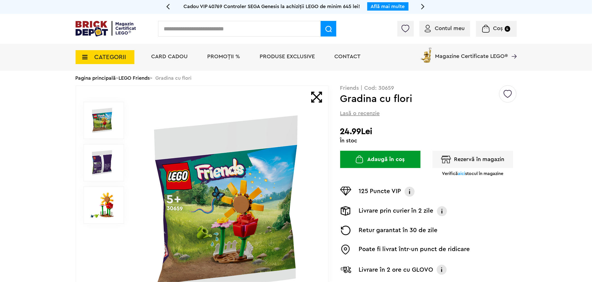
click at [106, 199] on img at bounding box center [102, 205] width 25 height 25
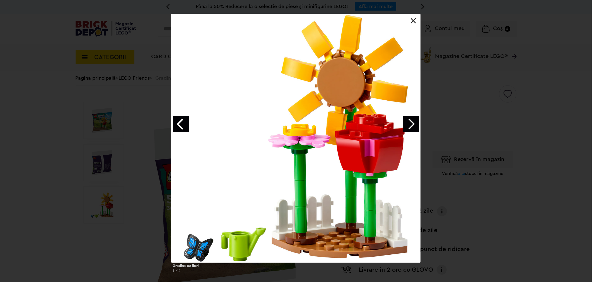
click at [183, 124] on link "Previous image" at bounding box center [181, 124] width 16 height 16
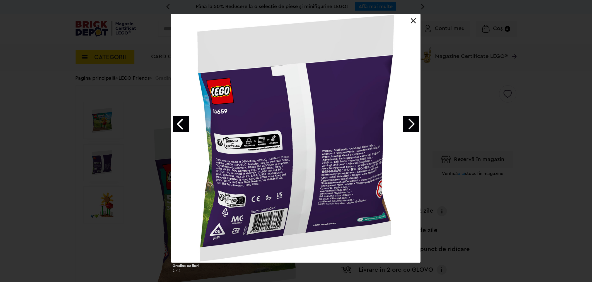
click at [183, 124] on link "Previous image" at bounding box center [181, 124] width 16 height 16
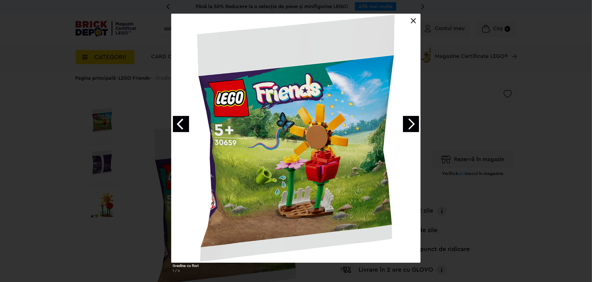
click at [513, 134] on div "Gradina cu flori 1 / 4" at bounding box center [296, 145] width 592 height 263
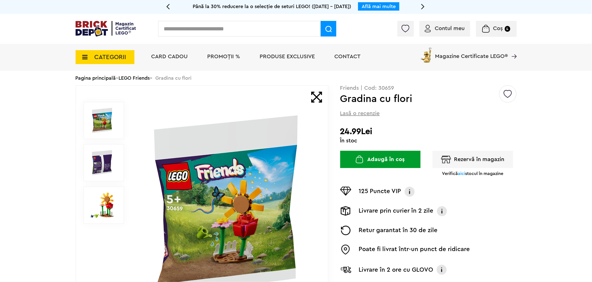
click at [146, 79] on link "LEGO Friends" at bounding box center [134, 78] width 31 height 5
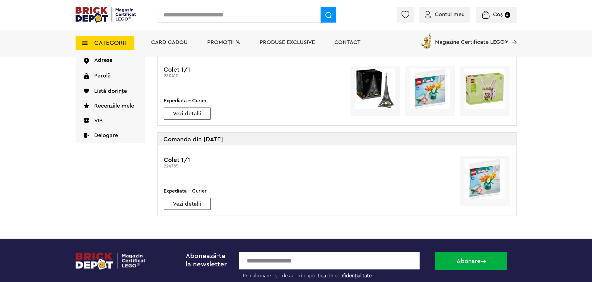
scroll to position [62, 0]
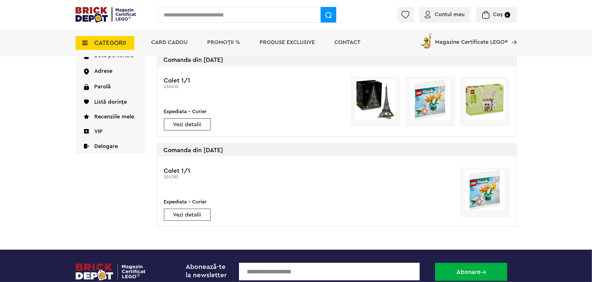
click at [186, 216] on link "Vezi detalii" at bounding box center [187, 215] width 46 height 6
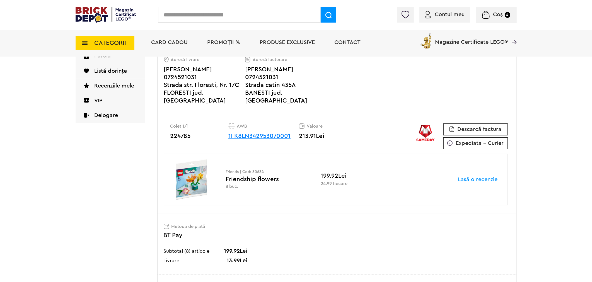
scroll to position [62, 0]
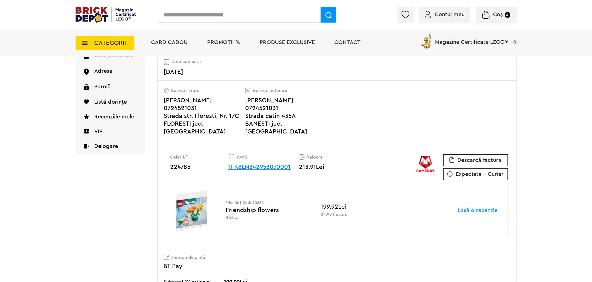
click at [191, 209] on img at bounding box center [192, 211] width 42 height 40
click at [250, 204] on div "Friends | Cod: 30634 Friendship flowers 8 buc." at bounding box center [267, 210] width 82 height 19
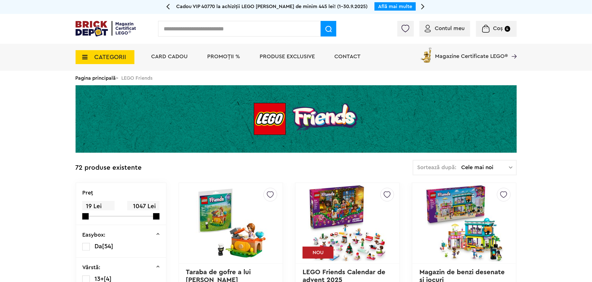
click at [500, 169] on span "Cele mai noi" at bounding box center [485, 168] width 47 height 6
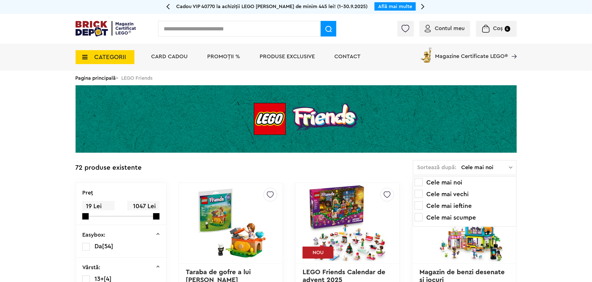
click at [469, 203] on li "Cele mai ieftine" at bounding box center [465, 206] width 100 height 9
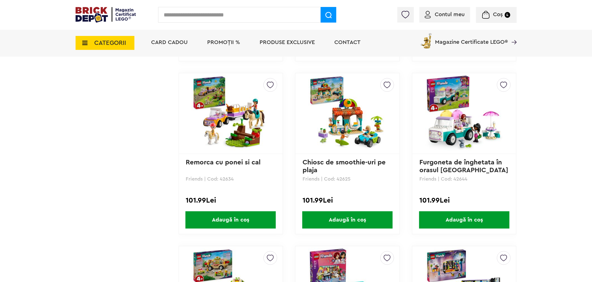
scroll to position [1488, 0]
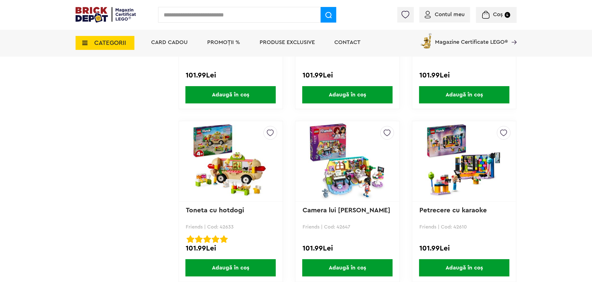
scroll to position [1457, 0]
